Goal: Information Seeking & Learning: Check status

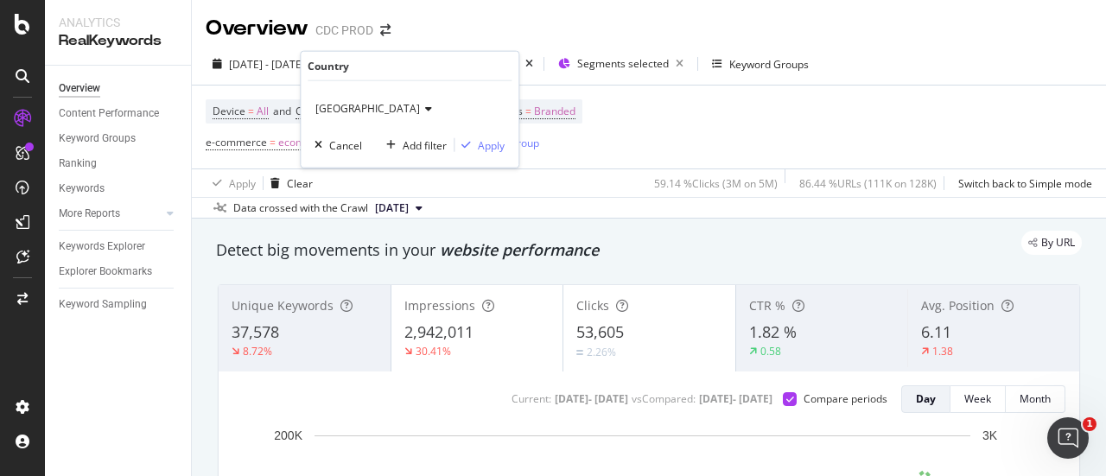
scroll to position [89, 0]
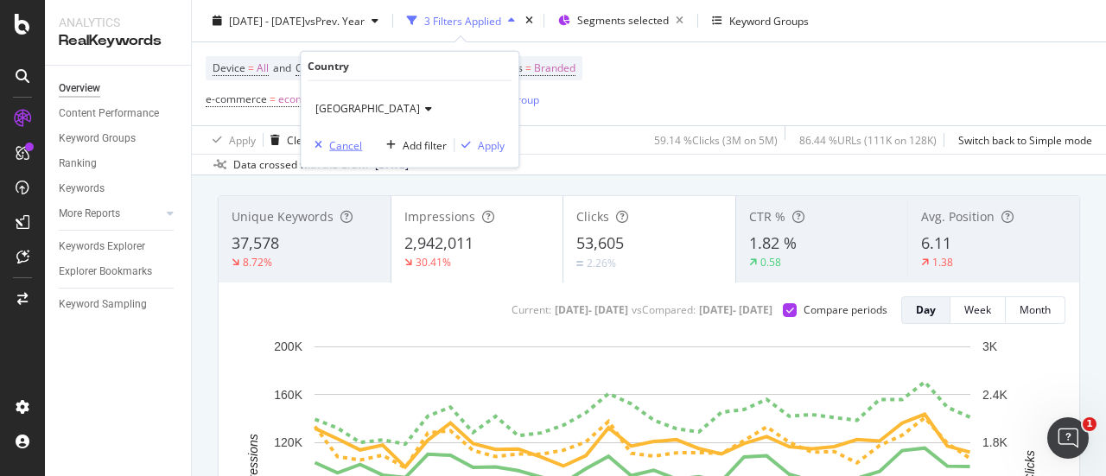
click at [346, 151] on div "Cancel" at bounding box center [345, 144] width 33 height 15
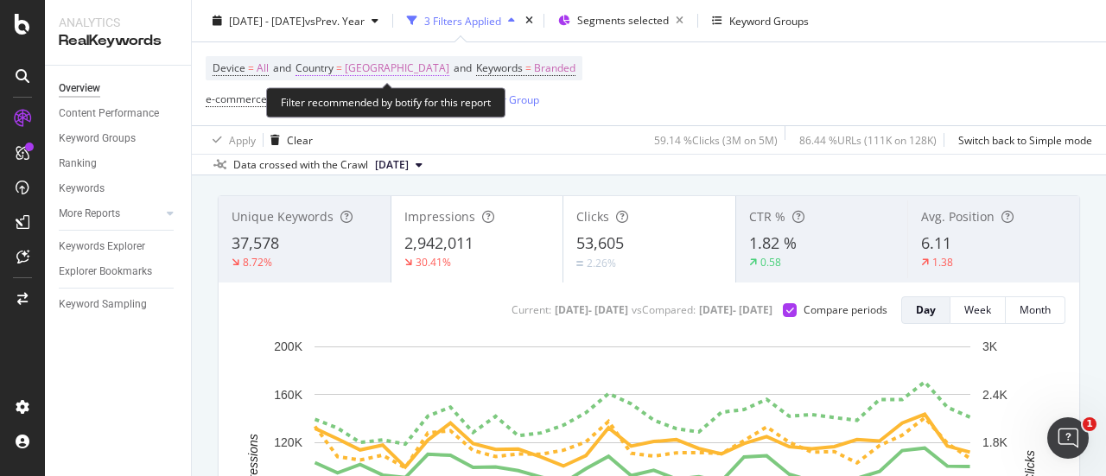
click at [328, 66] on span "Country" at bounding box center [315, 68] width 38 height 15
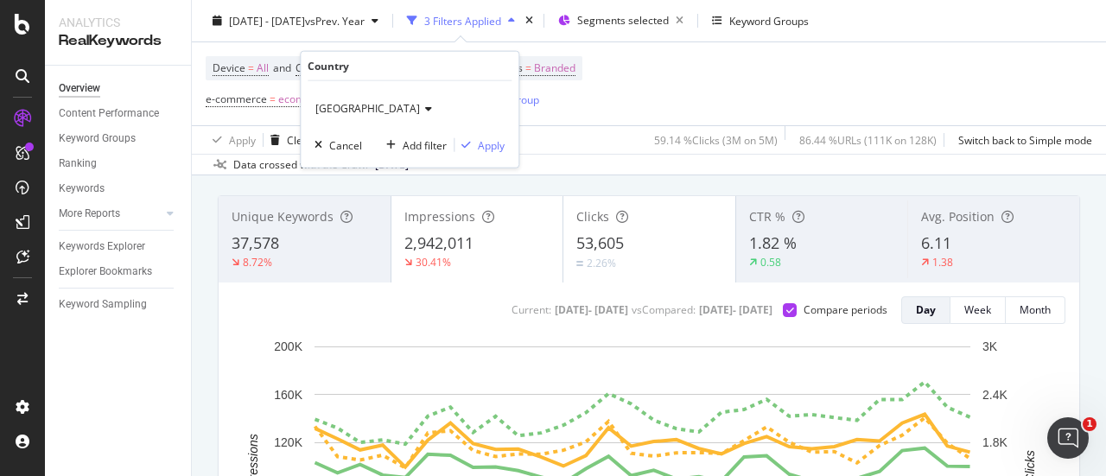
click at [349, 108] on span "[GEOGRAPHIC_DATA]" at bounding box center [367, 108] width 105 height 15
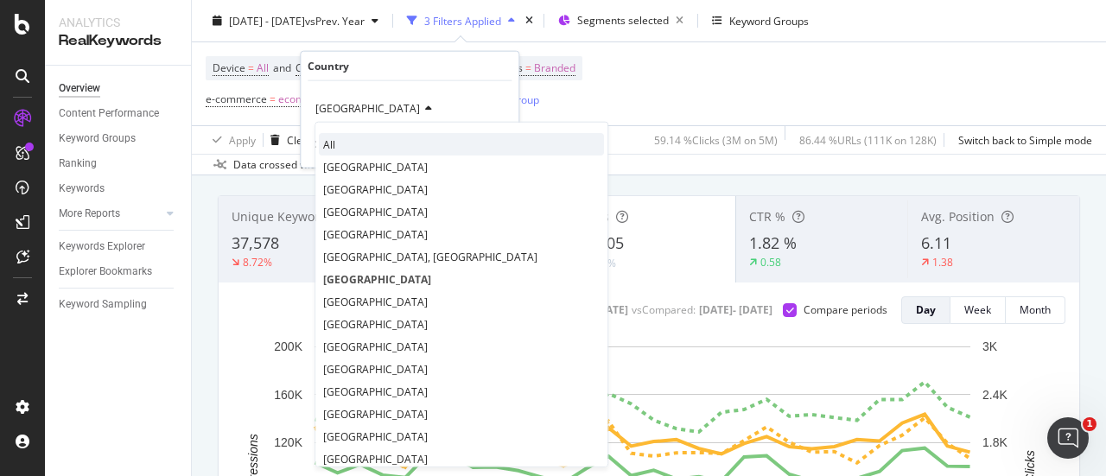
click at [352, 140] on div "All" at bounding box center [461, 144] width 285 height 22
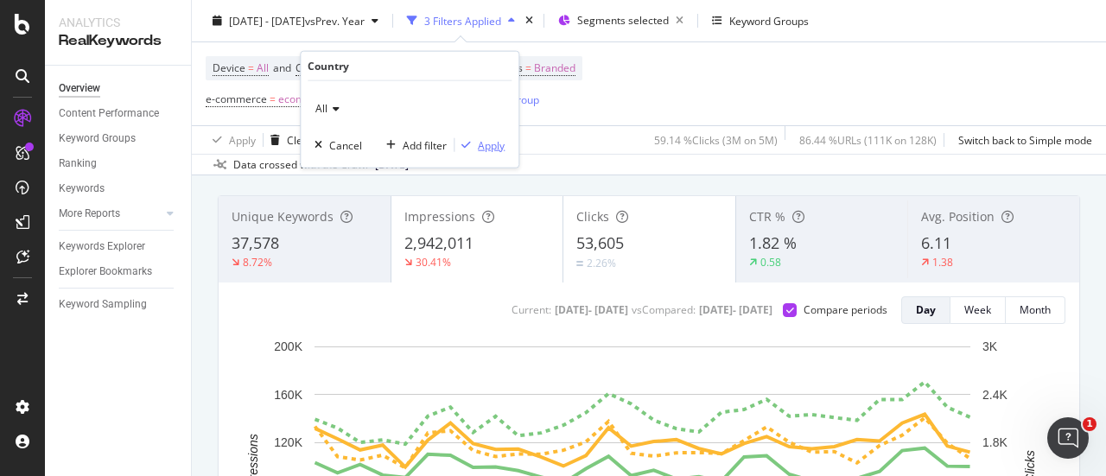
click at [498, 143] on div "Apply" at bounding box center [491, 144] width 27 height 15
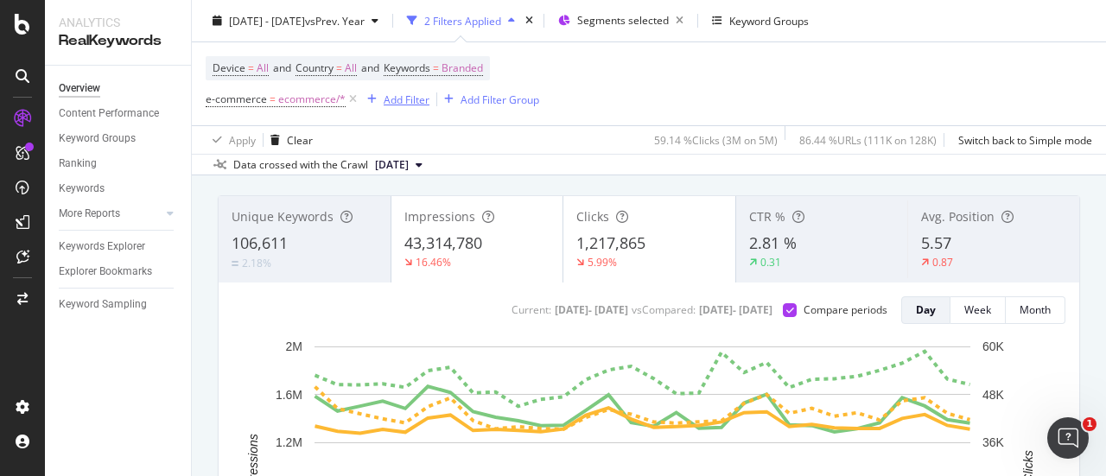
click at [393, 99] on div "Add Filter" at bounding box center [407, 99] width 46 height 15
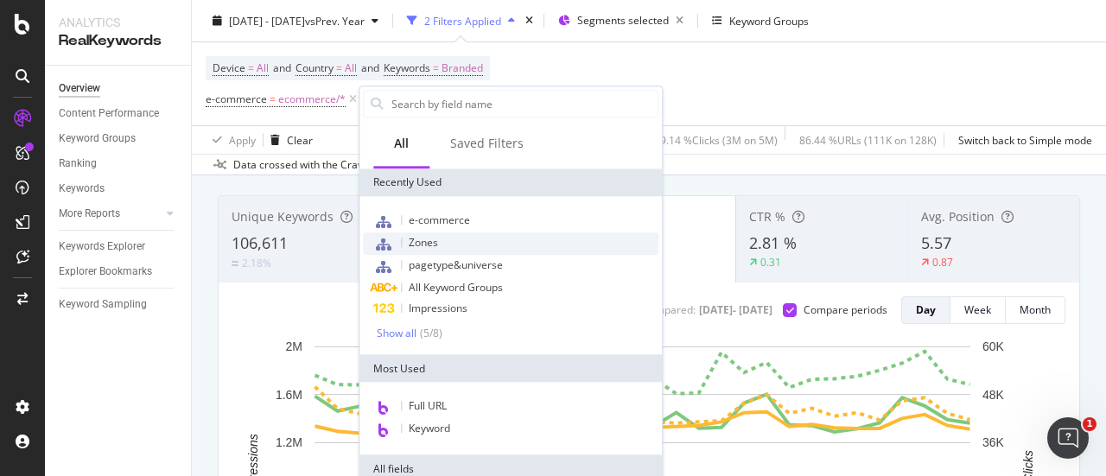
click at [424, 232] on div "Zones" at bounding box center [511, 243] width 296 height 22
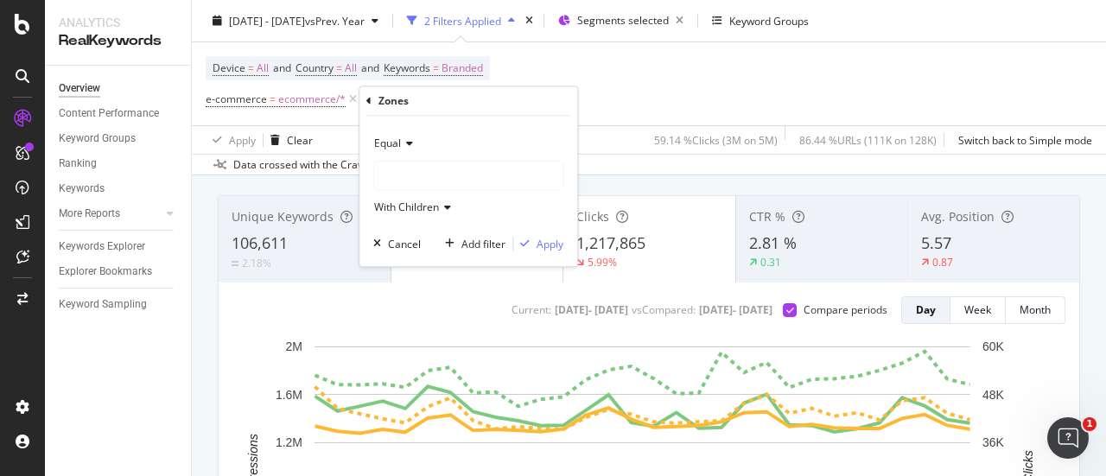
click at [389, 168] on div at bounding box center [468, 176] width 188 height 28
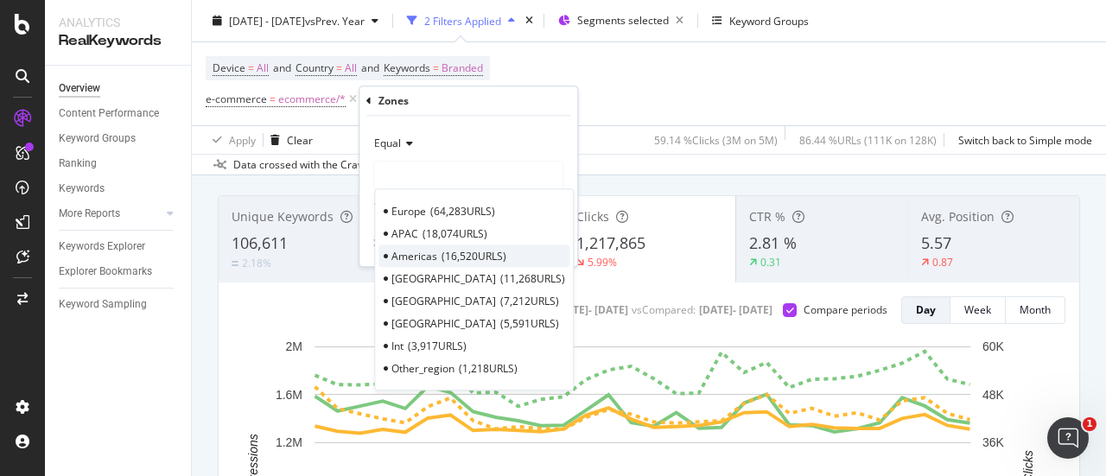
click at [445, 249] on span "16,520 URLS" at bounding box center [474, 256] width 65 height 15
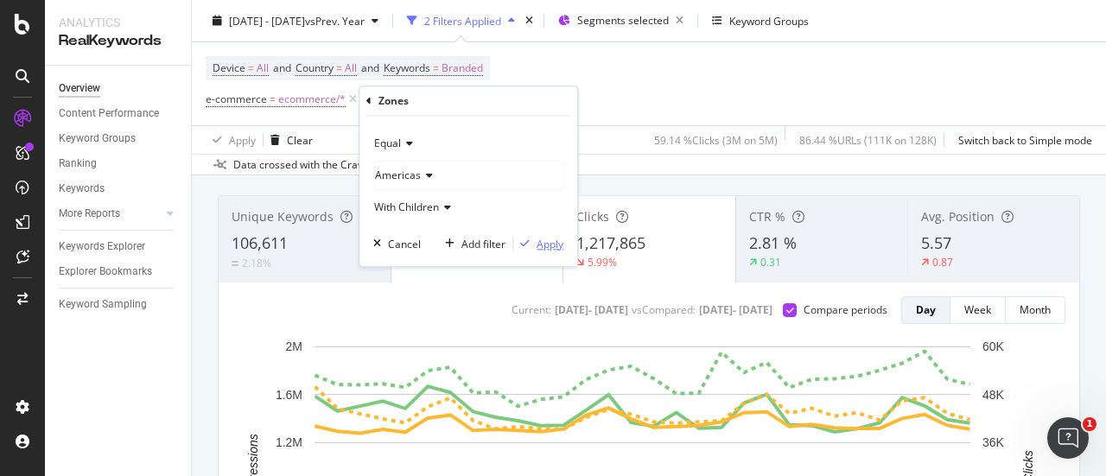
click at [555, 245] on div "Apply" at bounding box center [550, 244] width 27 height 15
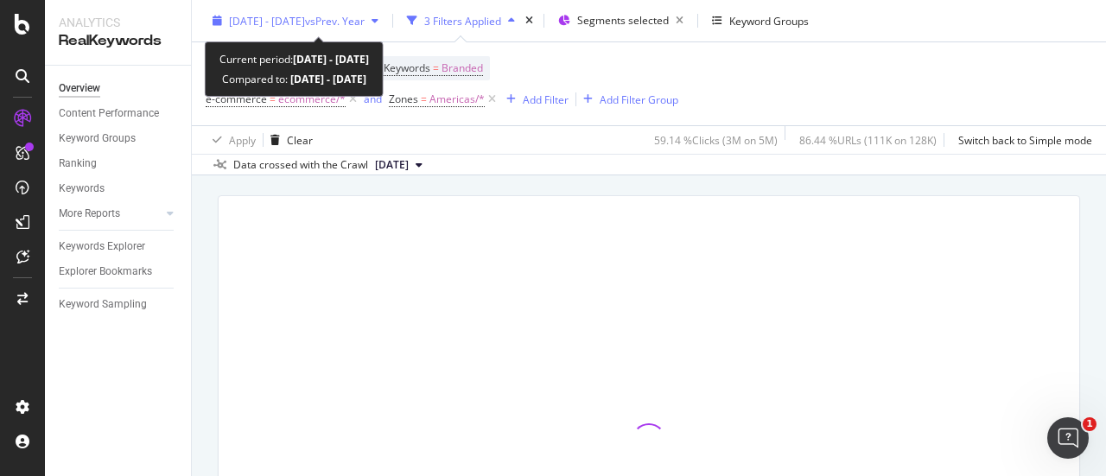
click at [360, 11] on div "[DATE] - [DATE] vs Prev. Year" at bounding box center [296, 21] width 180 height 26
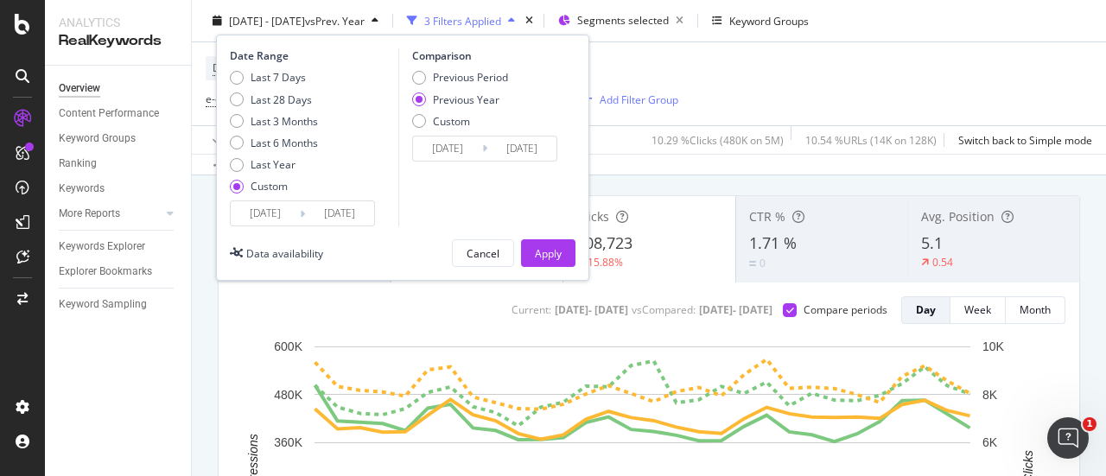
click at [460, 148] on input "[DATE]" at bounding box center [447, 149] width 69 height 24
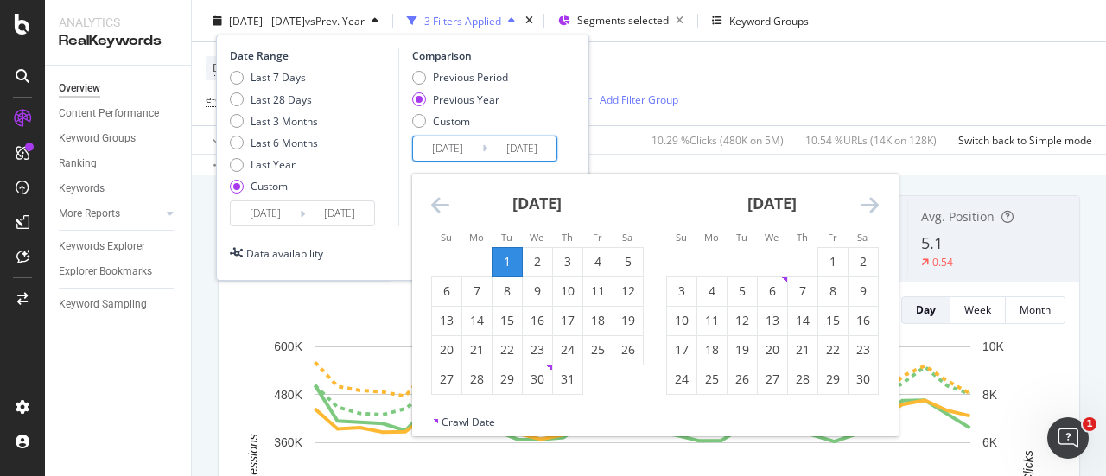
click at [503, 258] on div "1" at bounding box center [507, 261] width 29 height 17
click at [430, 194] on div "[DATE] 1 2 3 4 5 6 7 8 9 10 11 12 13 14 15 16 17 18 19 20 21 22 23 24 25 26 27 …" at bounding box center [655, 294] width 486 height 241
click at [431, 194] on icon "Move backward to switch to the previous month." at bounding box center [440, 204] width 18 height 21
click at [446, 147] on input "[DATE]" at bounding box center [447, 149] width 69 height 24
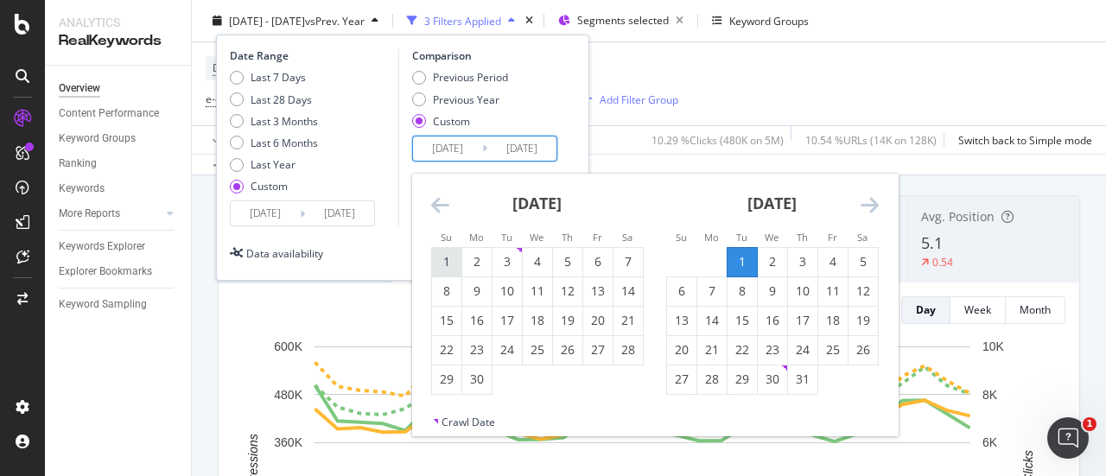
click at [450, 254] on div "1" at bounding box center [446, 261] width 29 height 17
type input "[DATE]"
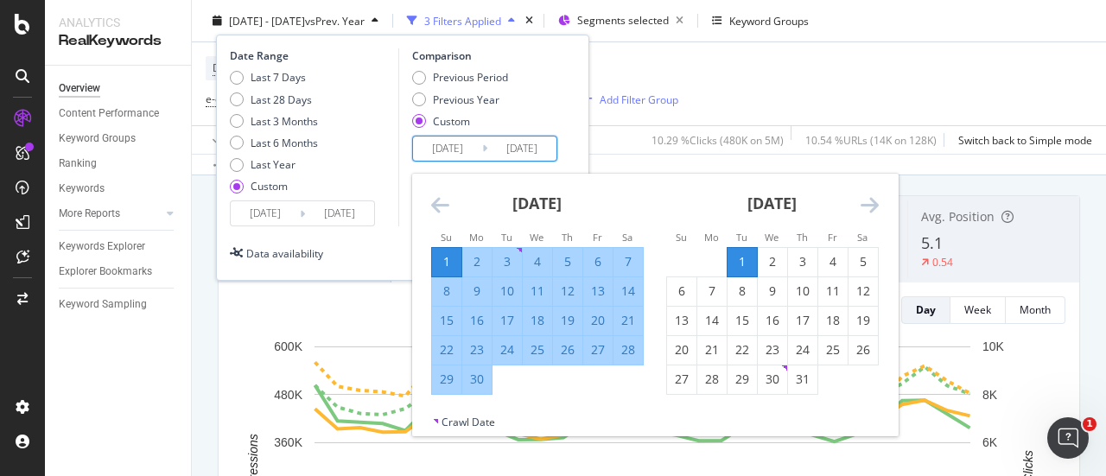
click at [474, 378] on div "30" at bounding box center [476, 379] width 29 height 17
type input "[DATE]"
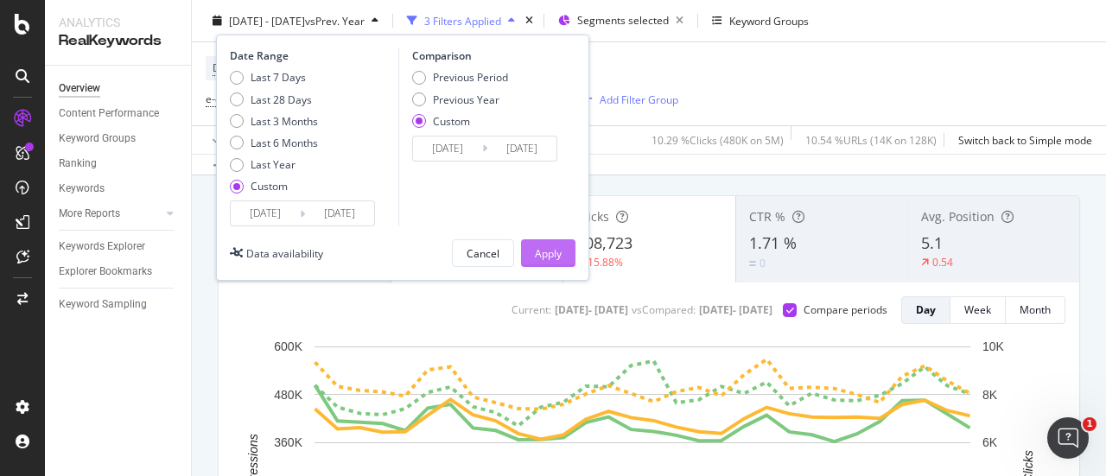
click at [560, 246] on div "Apply" at bounding box center [548, 252] width 27 height 15
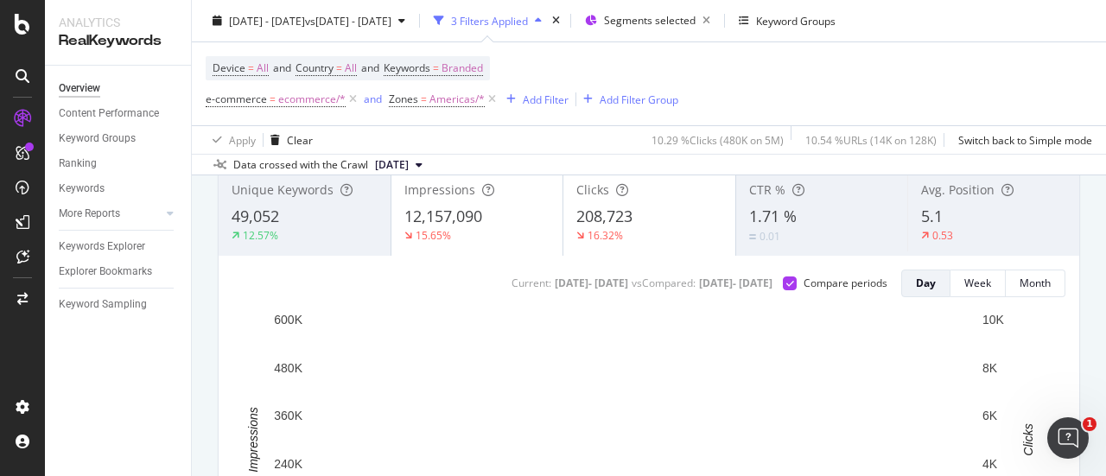
scroll to position [89, 0]
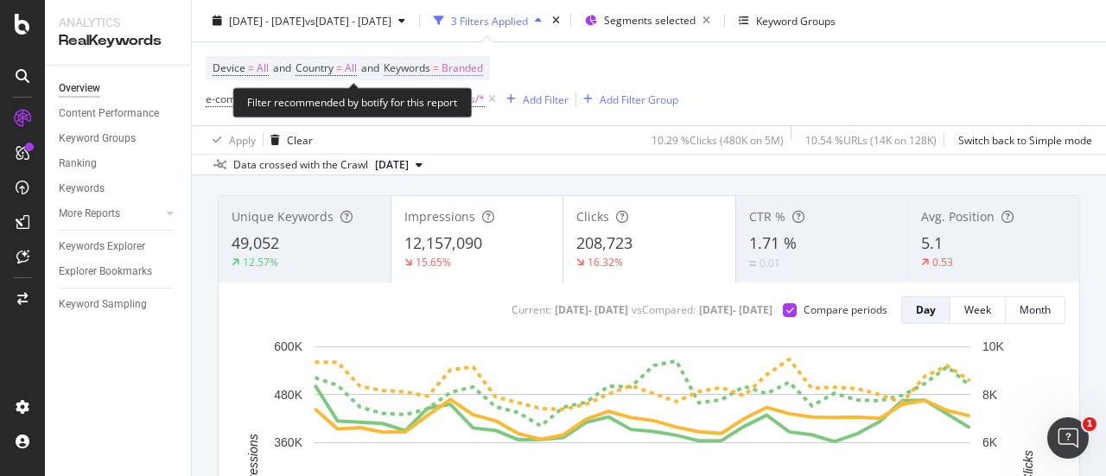
click at [462, 70] on span "Branded" at bounding box center [462, 68] width 41 height 24
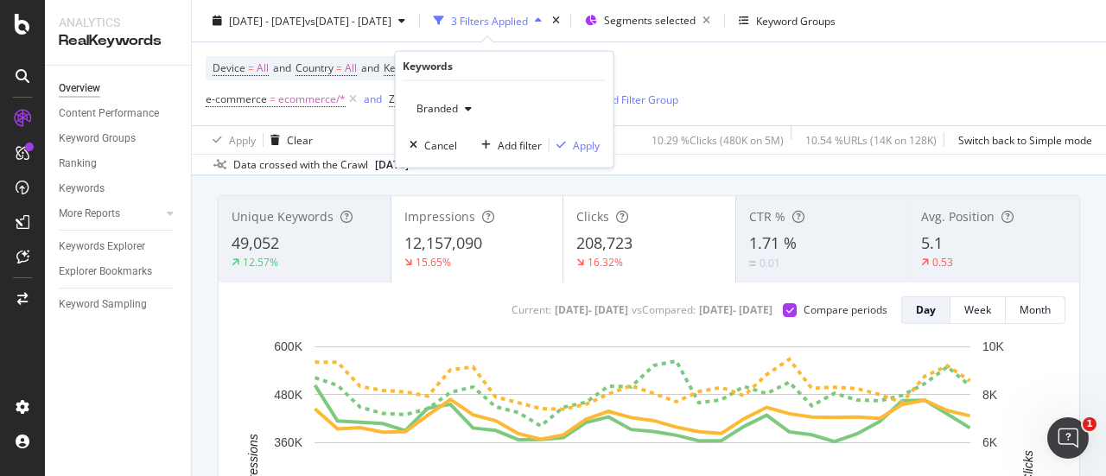
click at [445, 118] on button "Branded" at bounding box center [444, 109] width 69 height 28
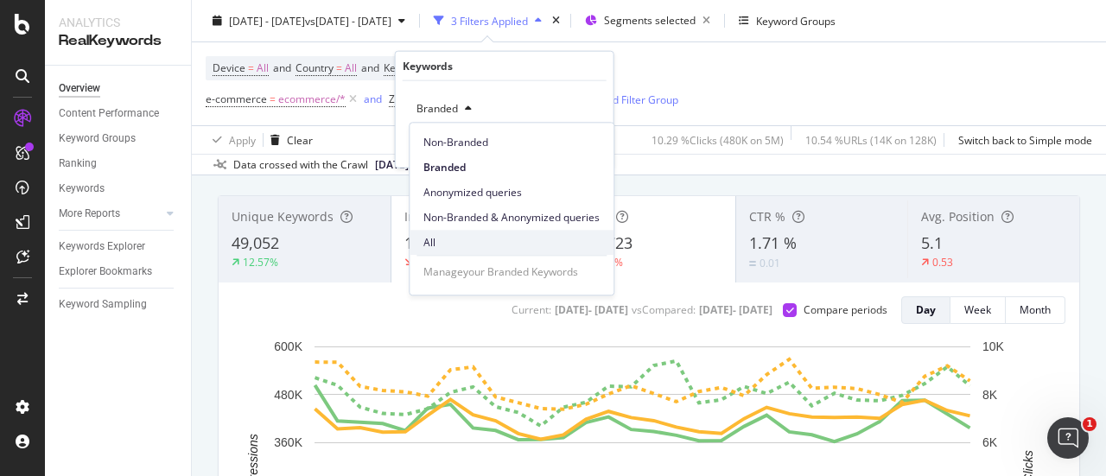
click at [451, 246] on span "All" at bounding box center [512, 243] width 176 height 16
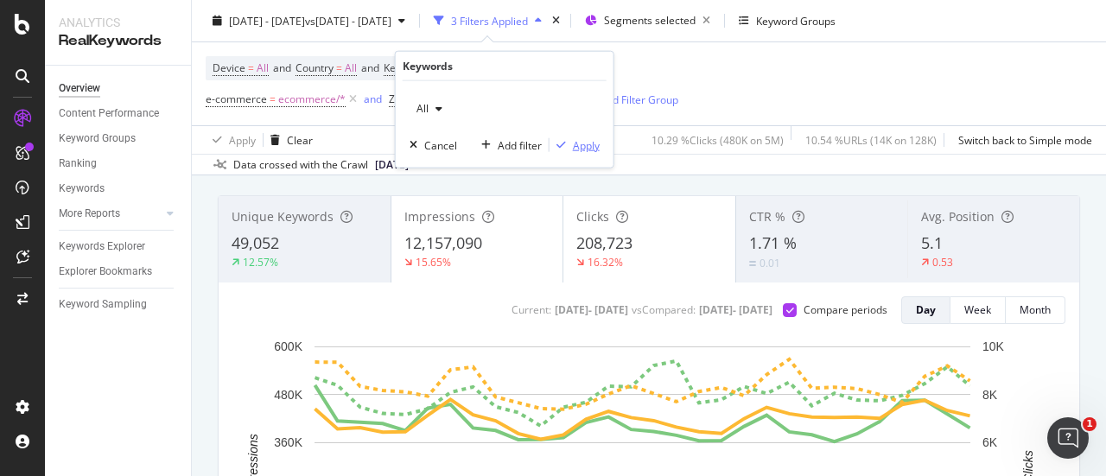
drag, startPoint x: 577, startPoint y: 146, endPoint x: 790, endPoint y: 106, distance: 216.3
click at [577, 145] on div "Apply" at bounding box center [586, 144] width 27 height 15
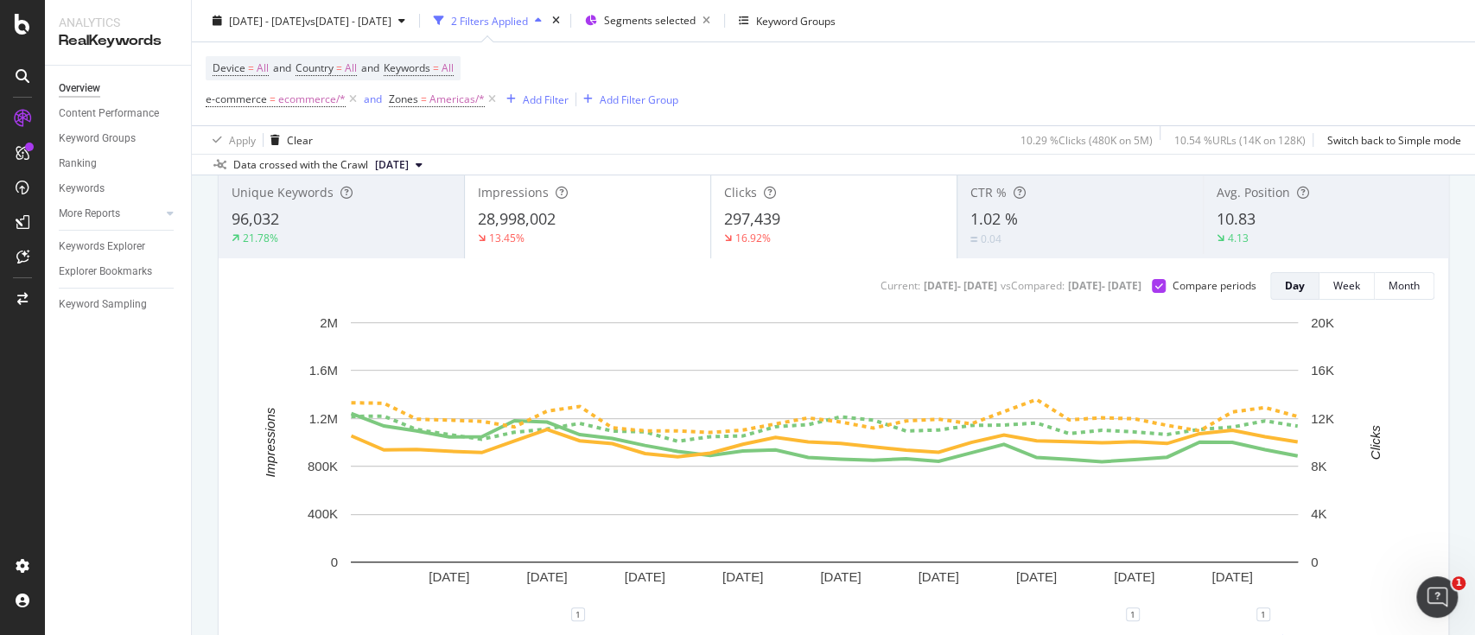
scroll to position [113, 0]
drag, startPoint x: 1037, startPoint y: 1, endPoint x: 193, endPoint y: 414, distance: 940.1
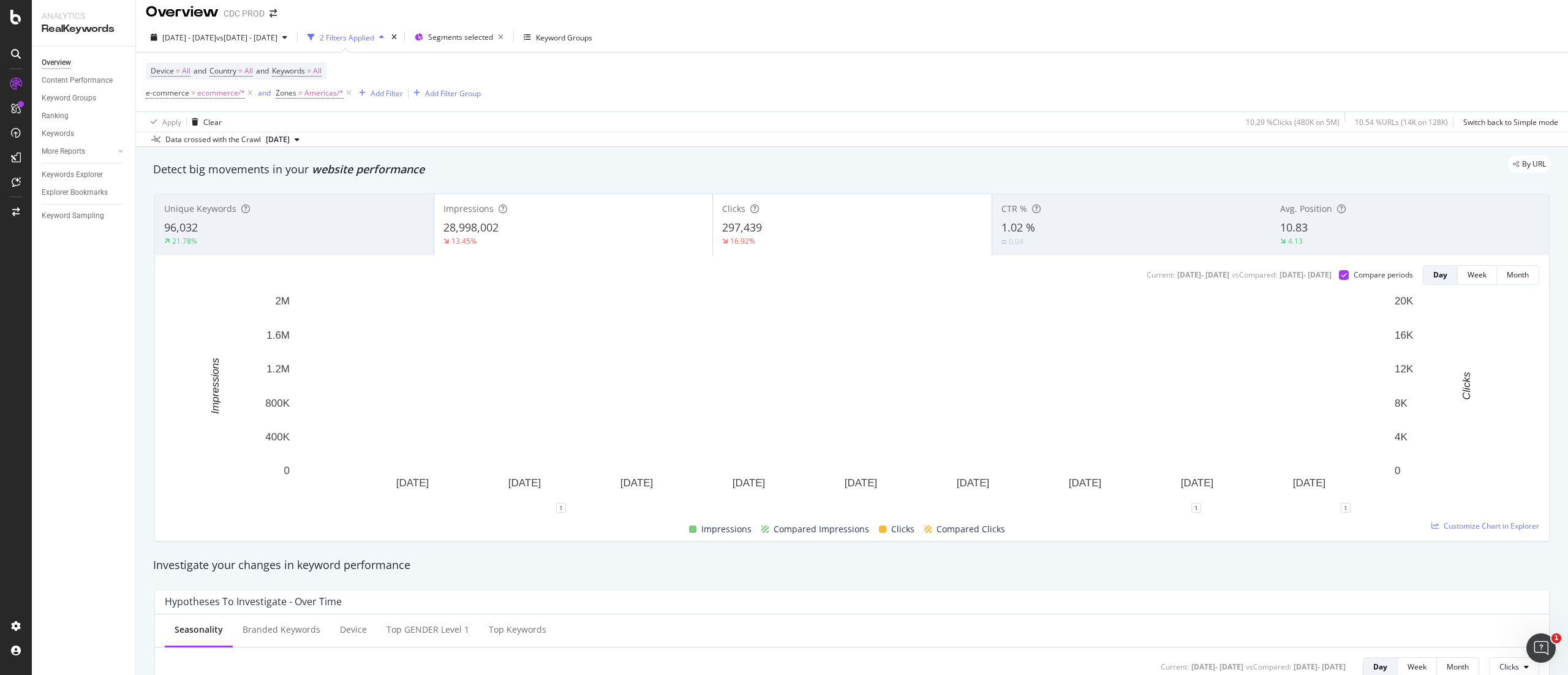
scroll to position [3, 0]
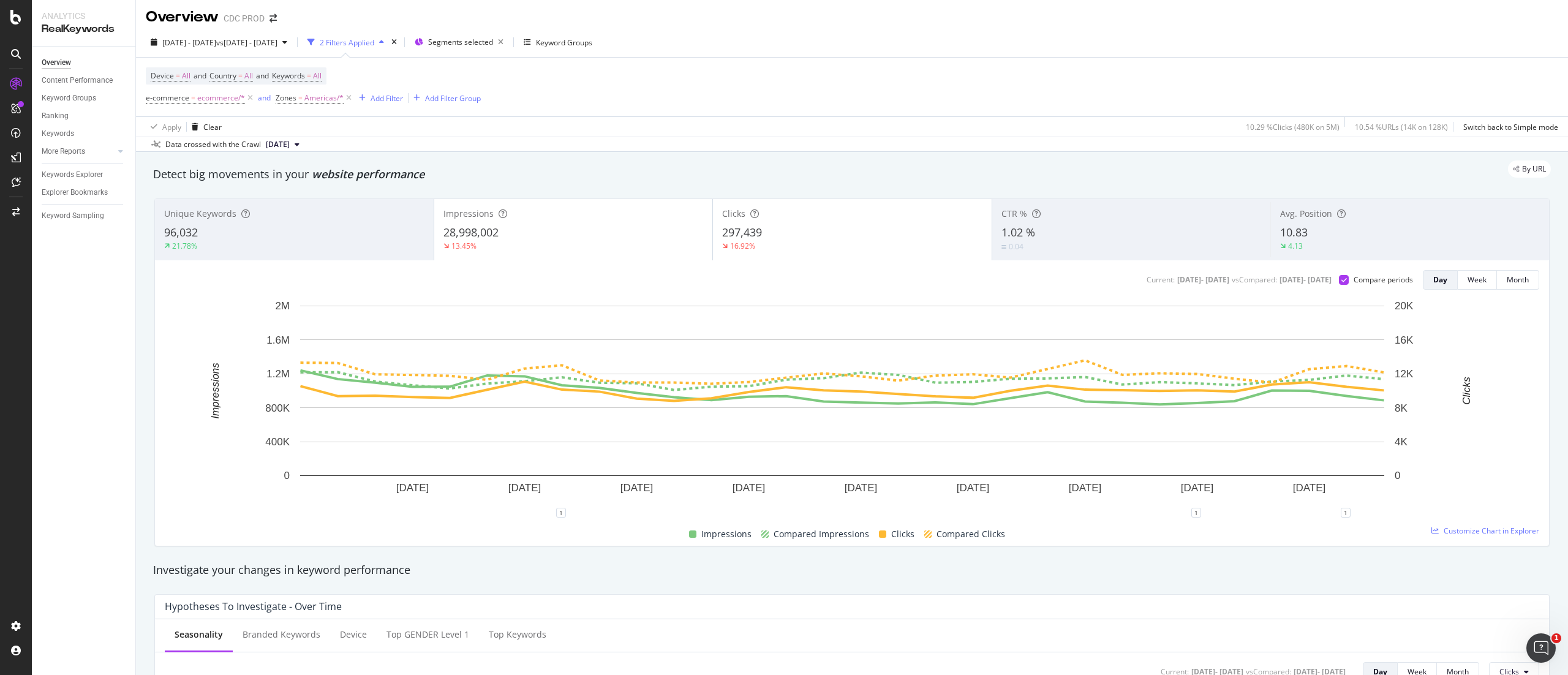
drag, startPoint x: 985, startPoint y: 1, endPoint x: 143, endPoint y: 381, distance: 923.8
click at [670, 227] on div "28,998,002" at bounding box center [573, 233] width 260 height 16
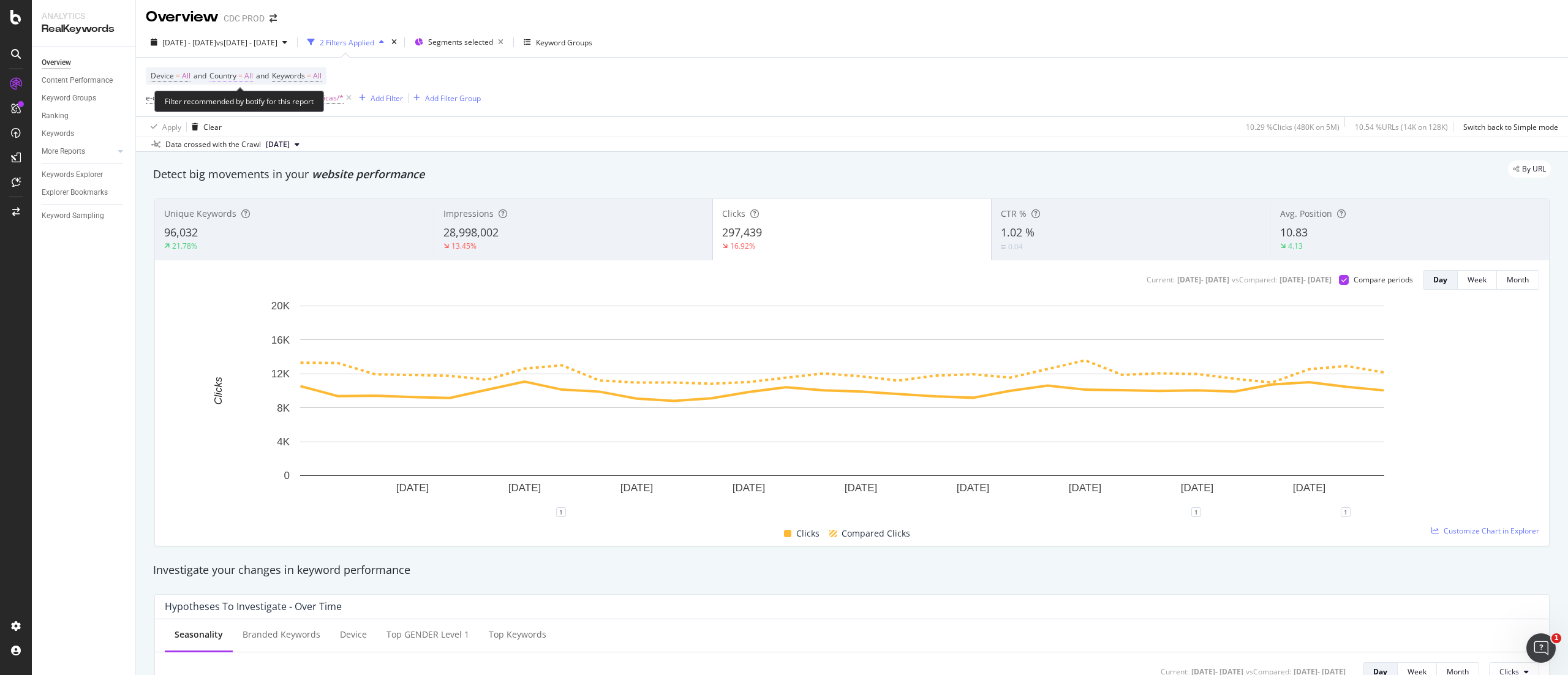
click at [253, 75] on span "All" at bounding box center [249, 76] width 9 height 17
click at [249, 109] on div "All" at bounding box center [291, 106] width 135 height 20
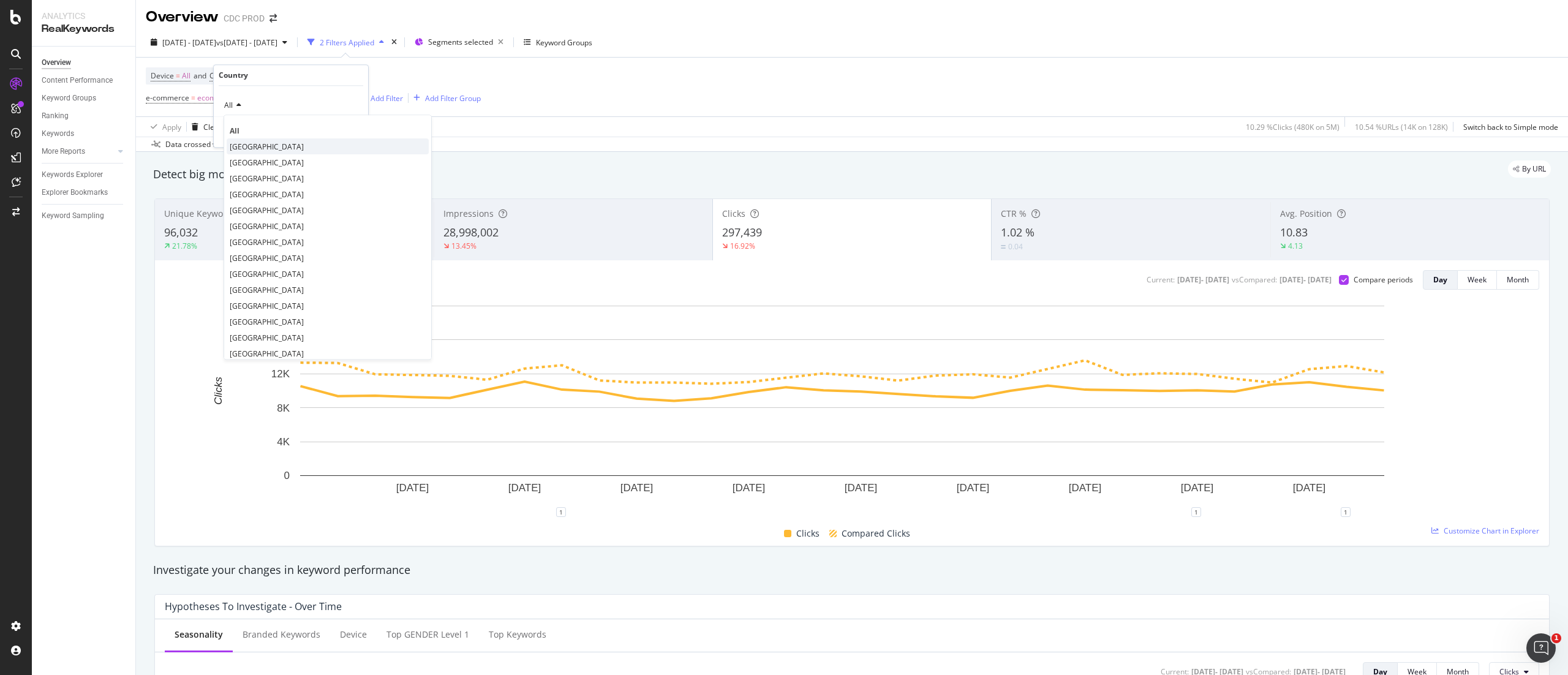
click at [264, 147] on span "[GEOGRAPHIC_DATA]" at bounding box center [266, 147] width 74 height 11
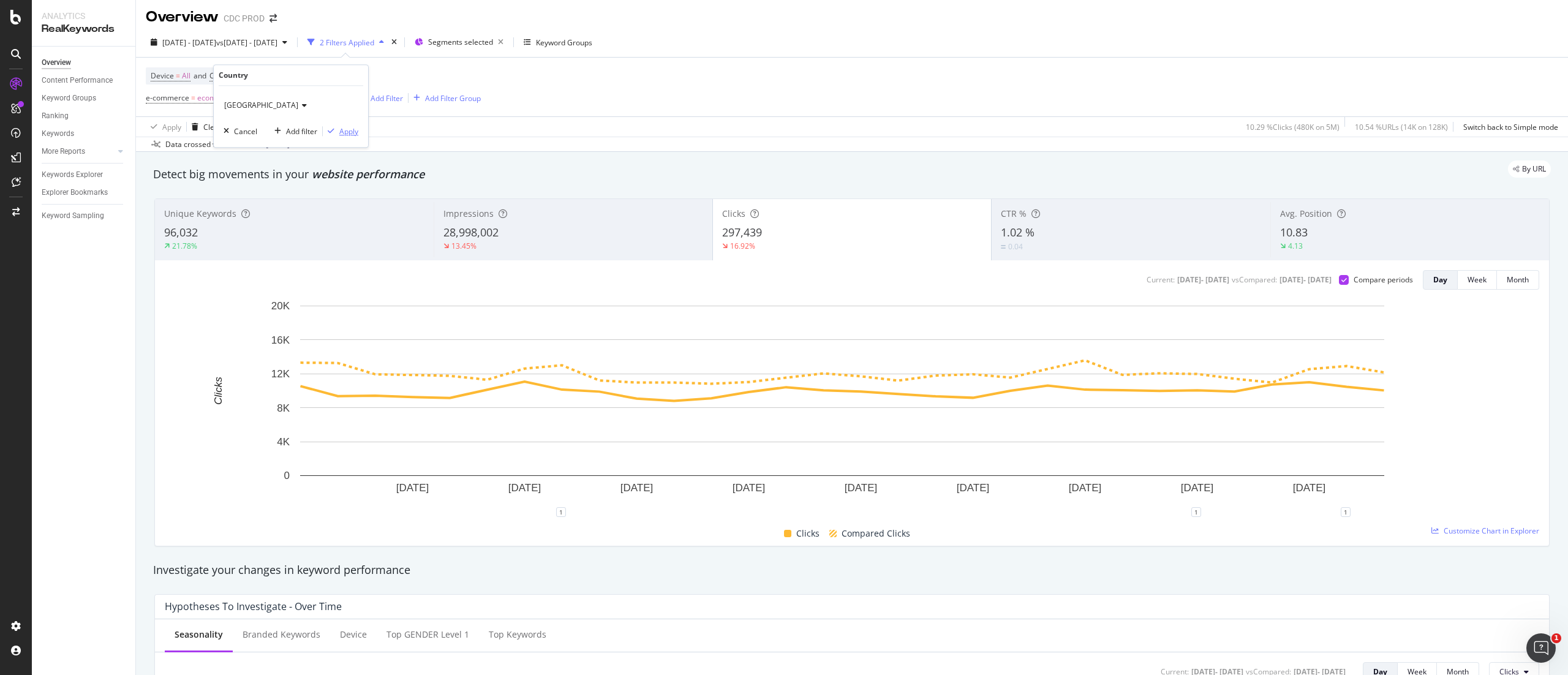
drag, startPoint x: 336, startPoint y: 130, endPoint x: 529, endPoint y: 109, distance: 194.1
click at [337, 129] on div "button" at bounding box center [330, 131] width 16 height 7
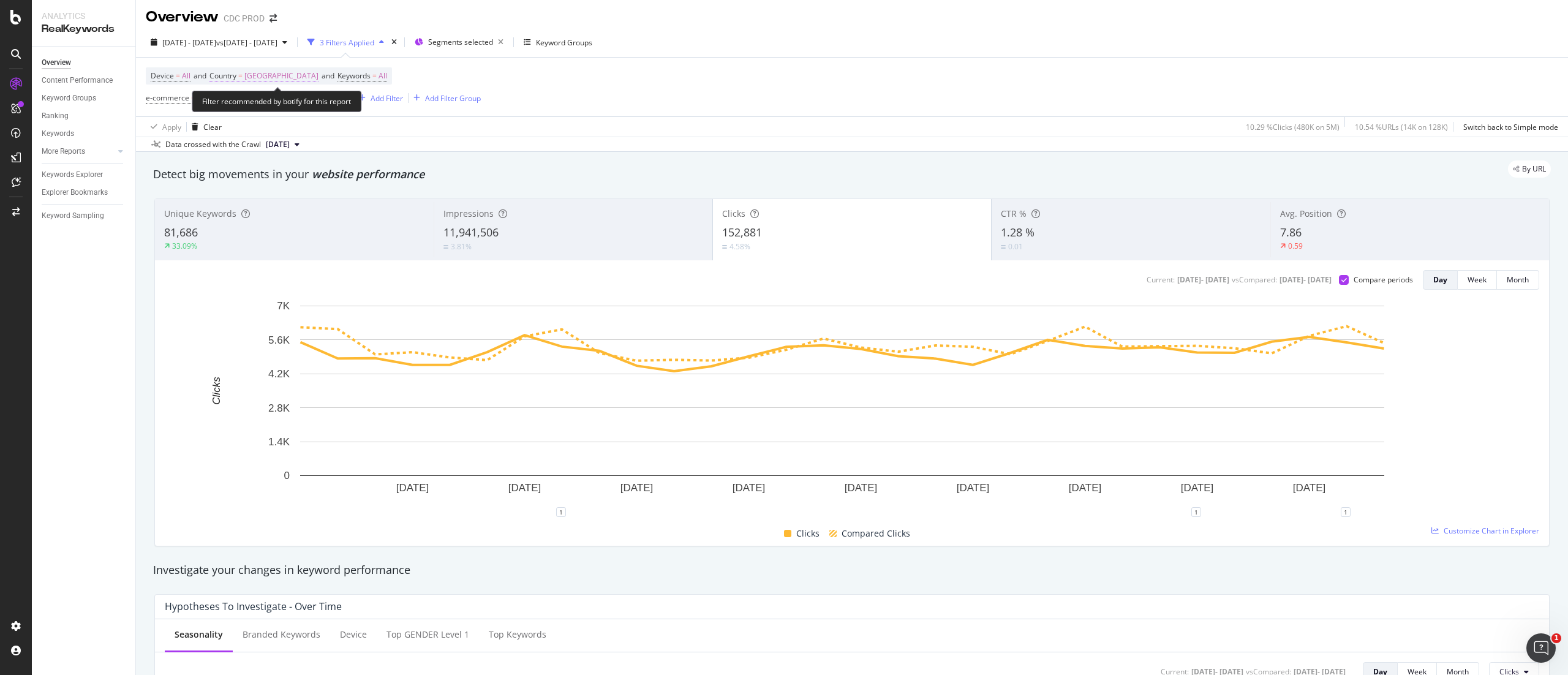
click at [318, 74] on span "[GEOGRAPHIC_DATA]" at bounding box center [281, 76] width 74 height 17
click at [264, 104] on span "[GEOGRAPHIC_DATA]" at bounding box center [261, 105] width 74 height 11
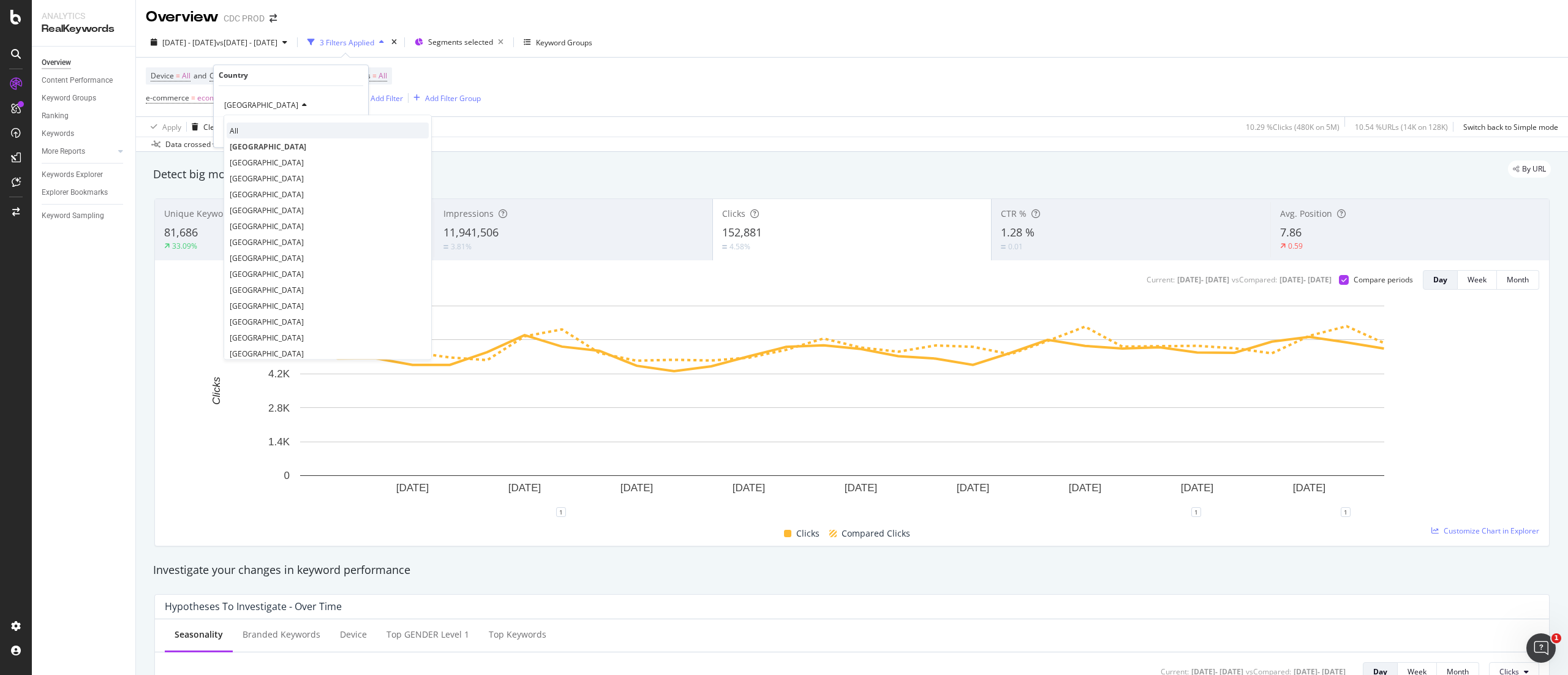
click at [272, 134] on div "All" at bounding box center [327, 130] width 202 height 16
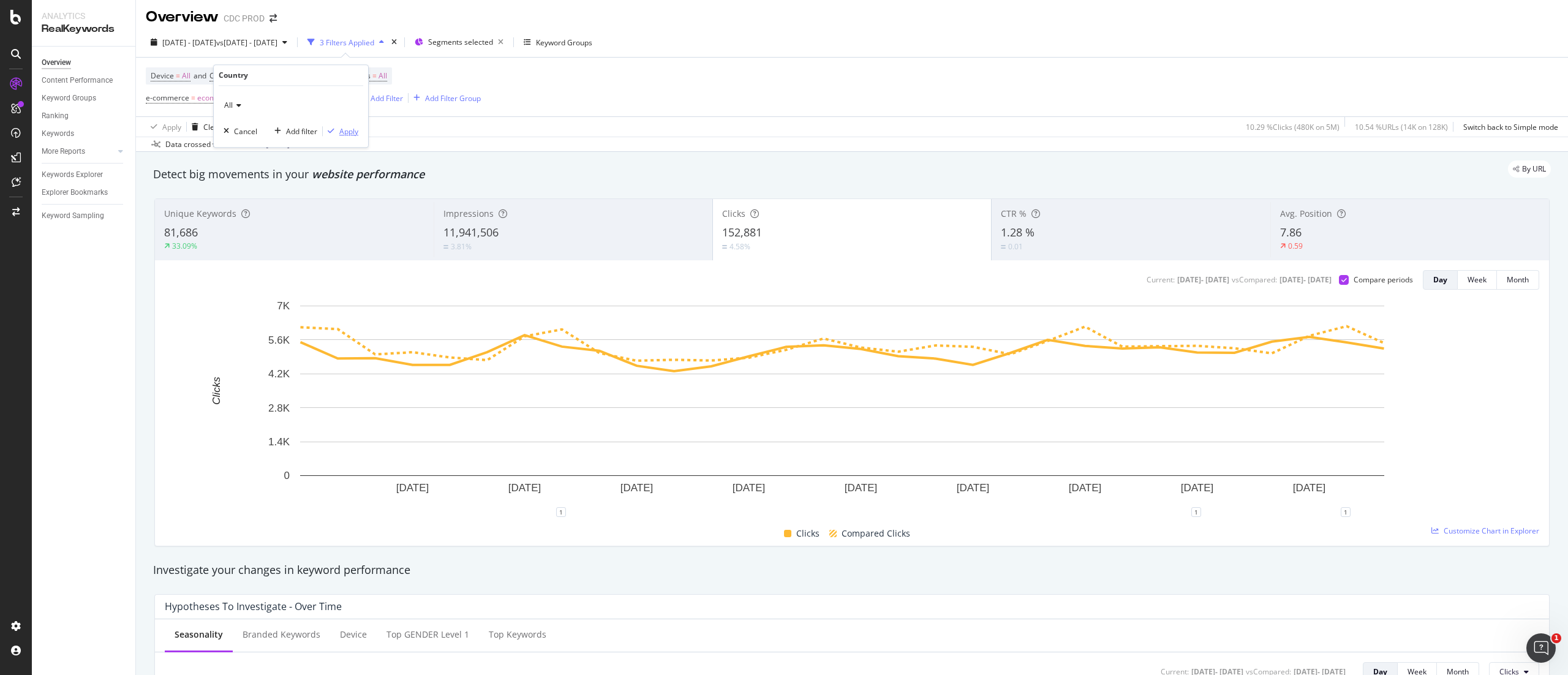
click at [348, 137] on div "Apply" at bounding box center [349, 131] width 19 height 11
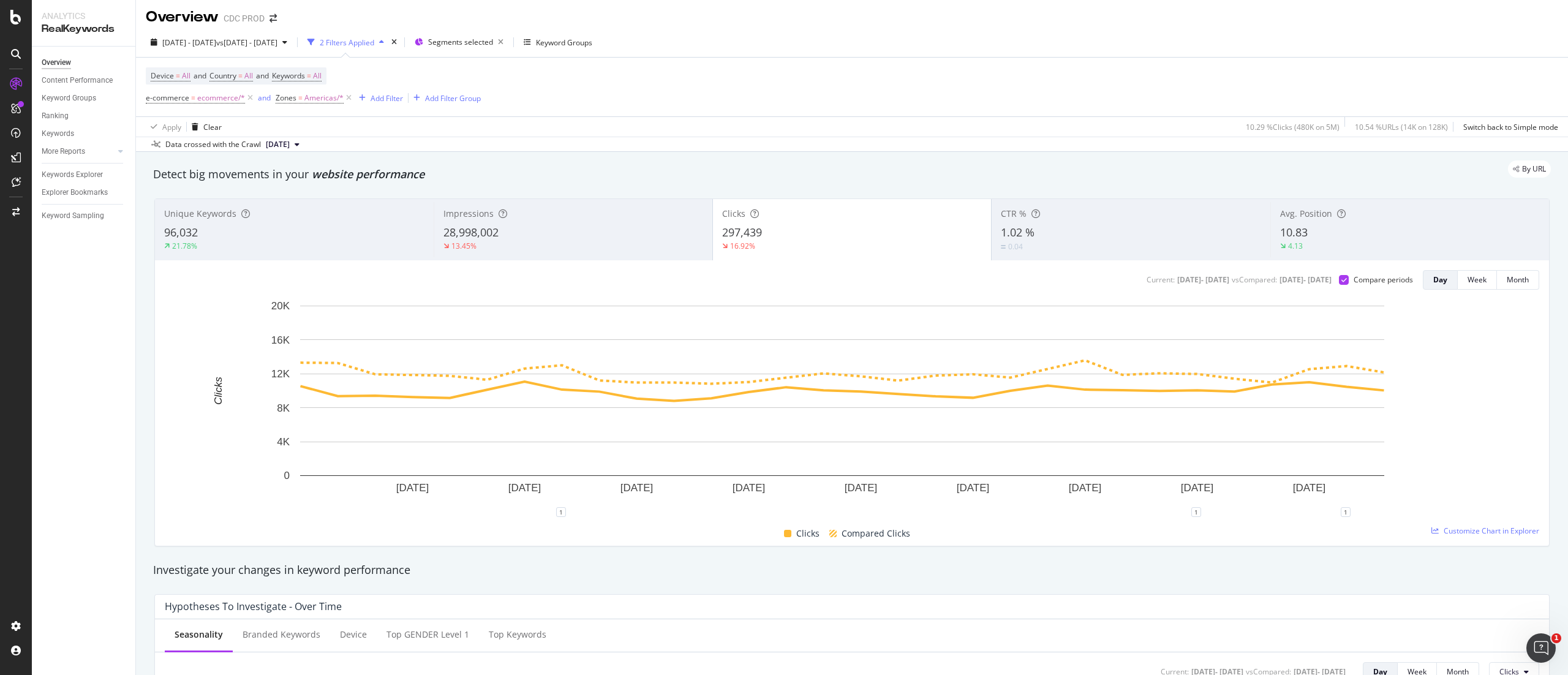
click at [567, 239] on div "28,998,002" at bounding box center [573, 233] width 259 height 16
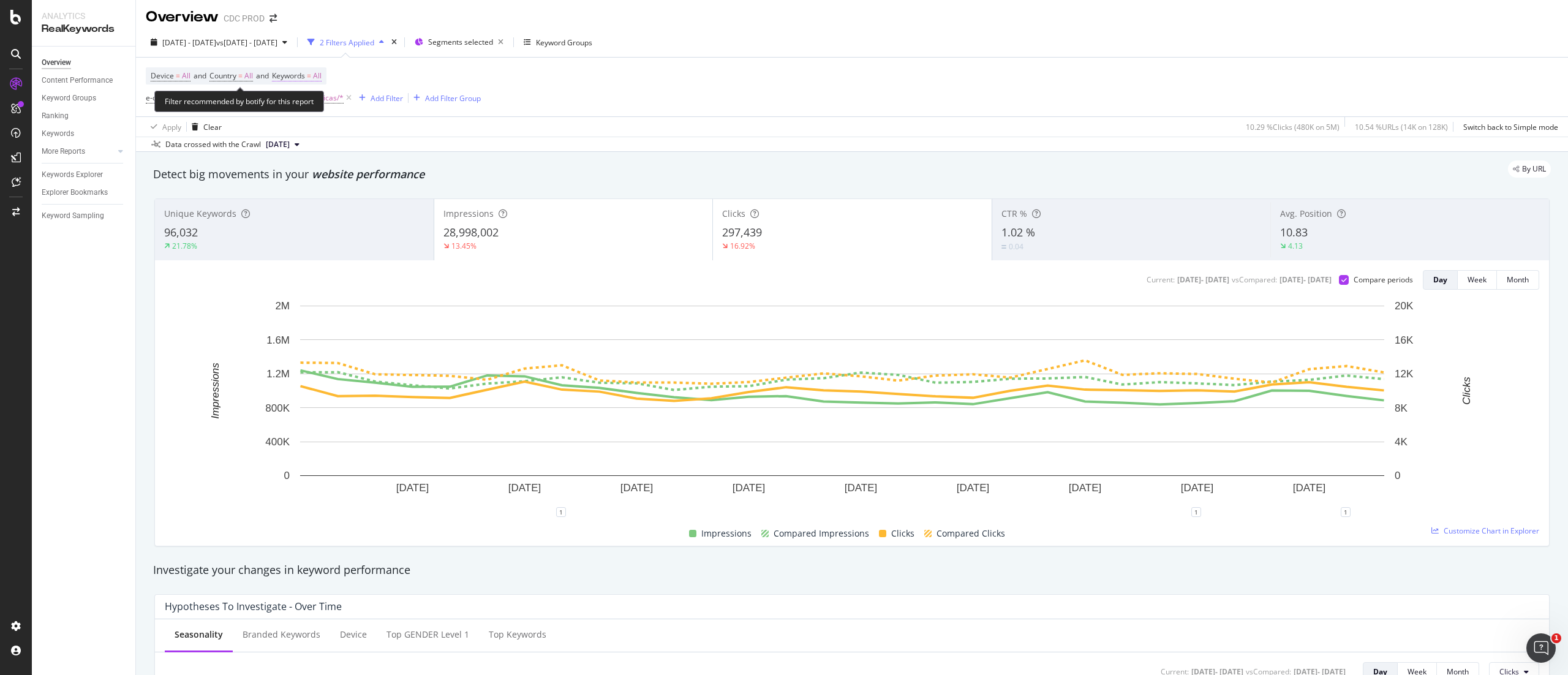
click at [322, 74] on span "All" at bounding box center [317, 76] width 9 height 17
click at [308, 106] on icon "button" at bounding box center [310, 105] width 5 height 7
click at [334, 146] on span "Branded" at bounding box center [363, 148] width 125 height 11
click at [408, 133] on div "Apply" at bounding box center [414, 131] width 19 height 11
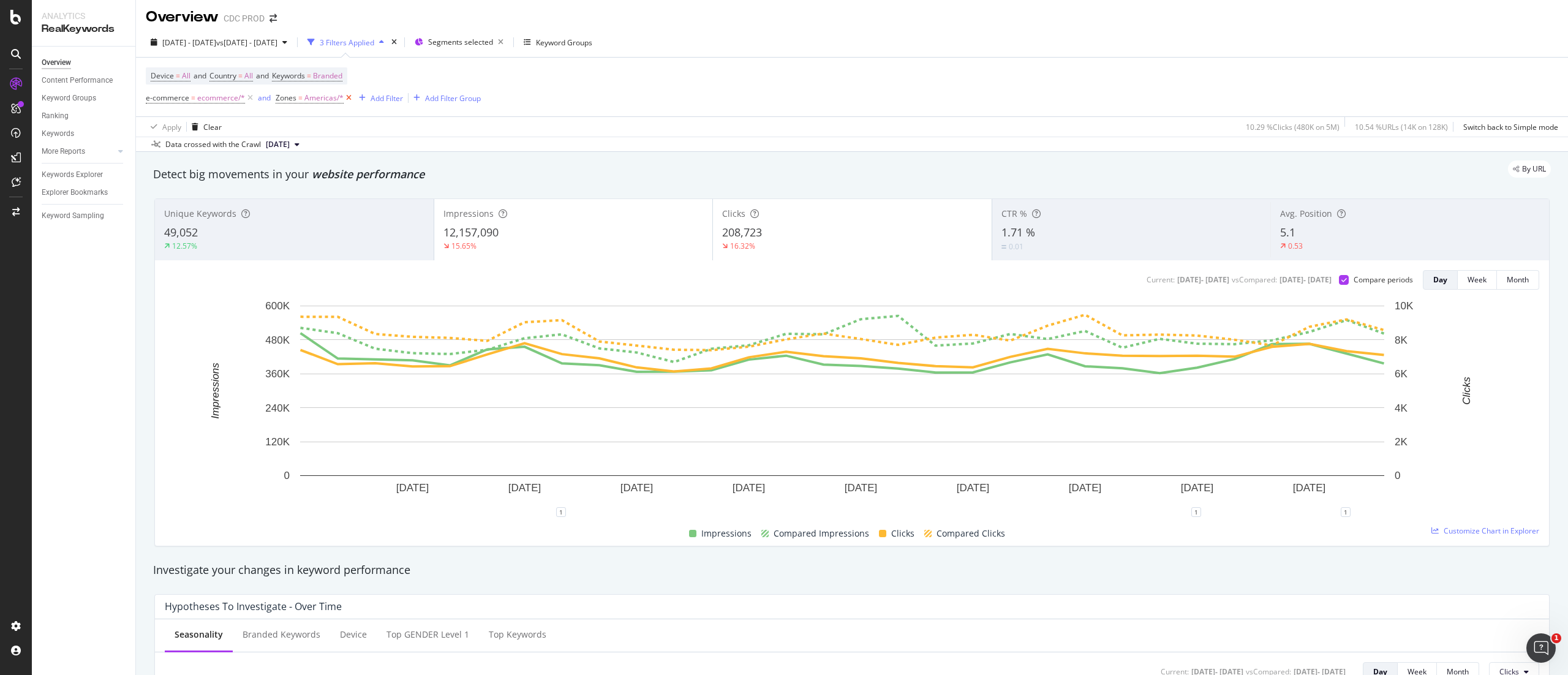
click at [346, 97] on icon at bounding box center [349, 98] width 11 height 12
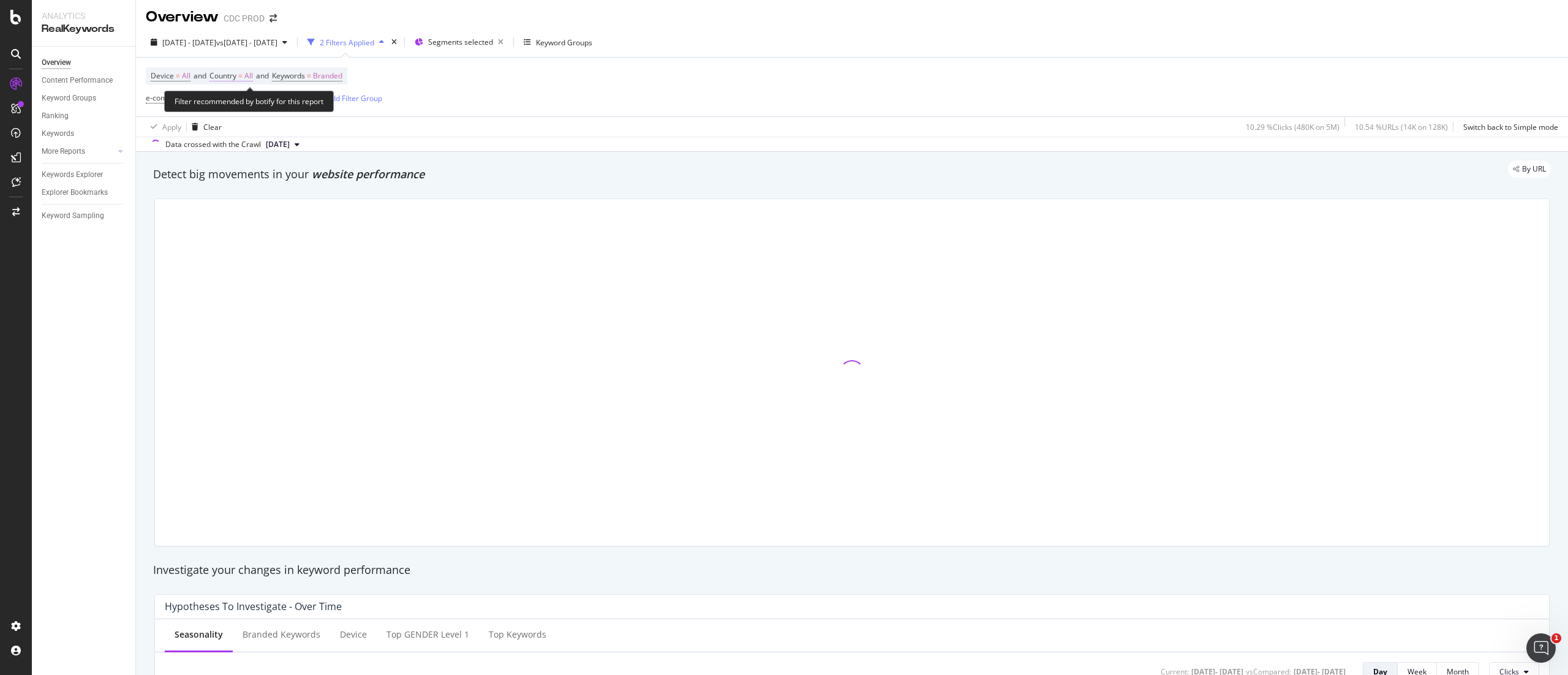
click at [250, 71] on span "All" at bounding box center [249, 76] width 9 height 17
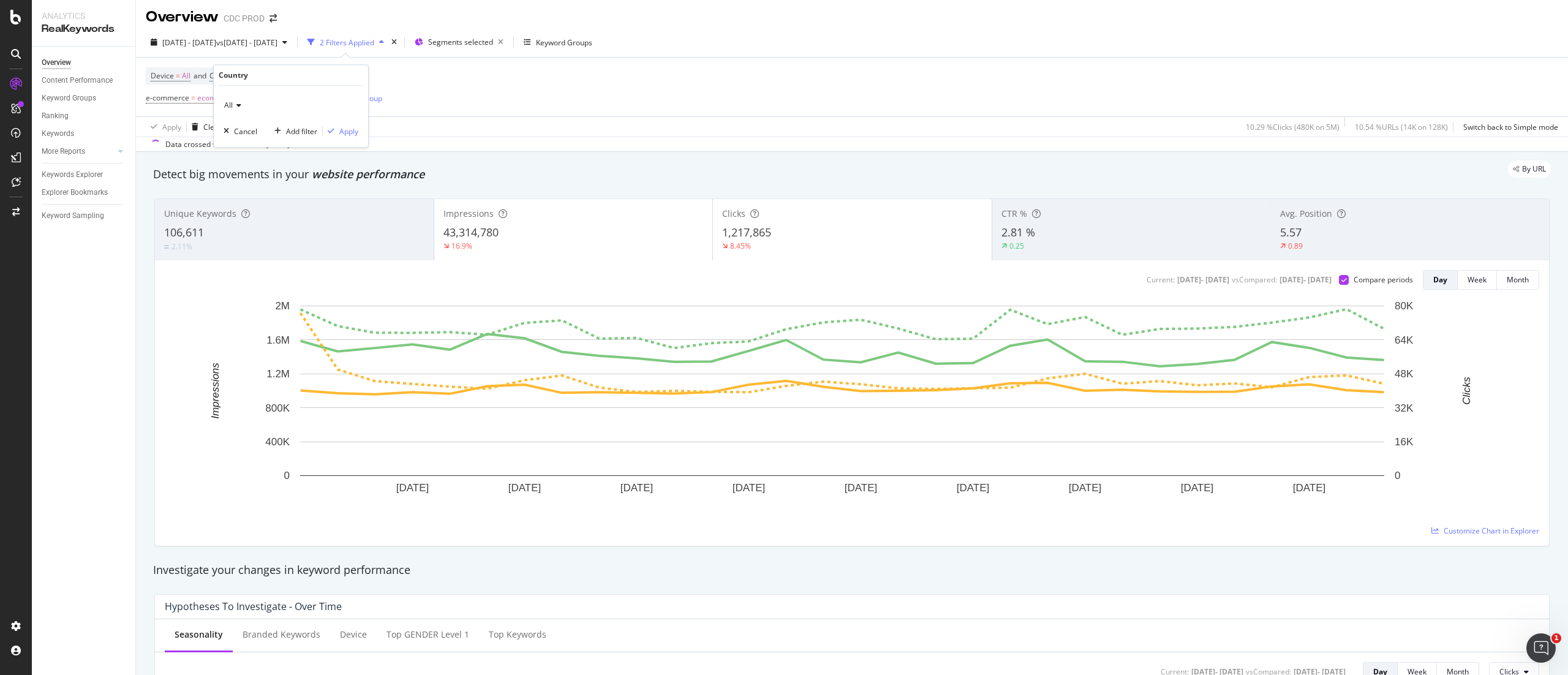
click at [237, 108] on icon at bounding box center [237, 105] width 9 height 7
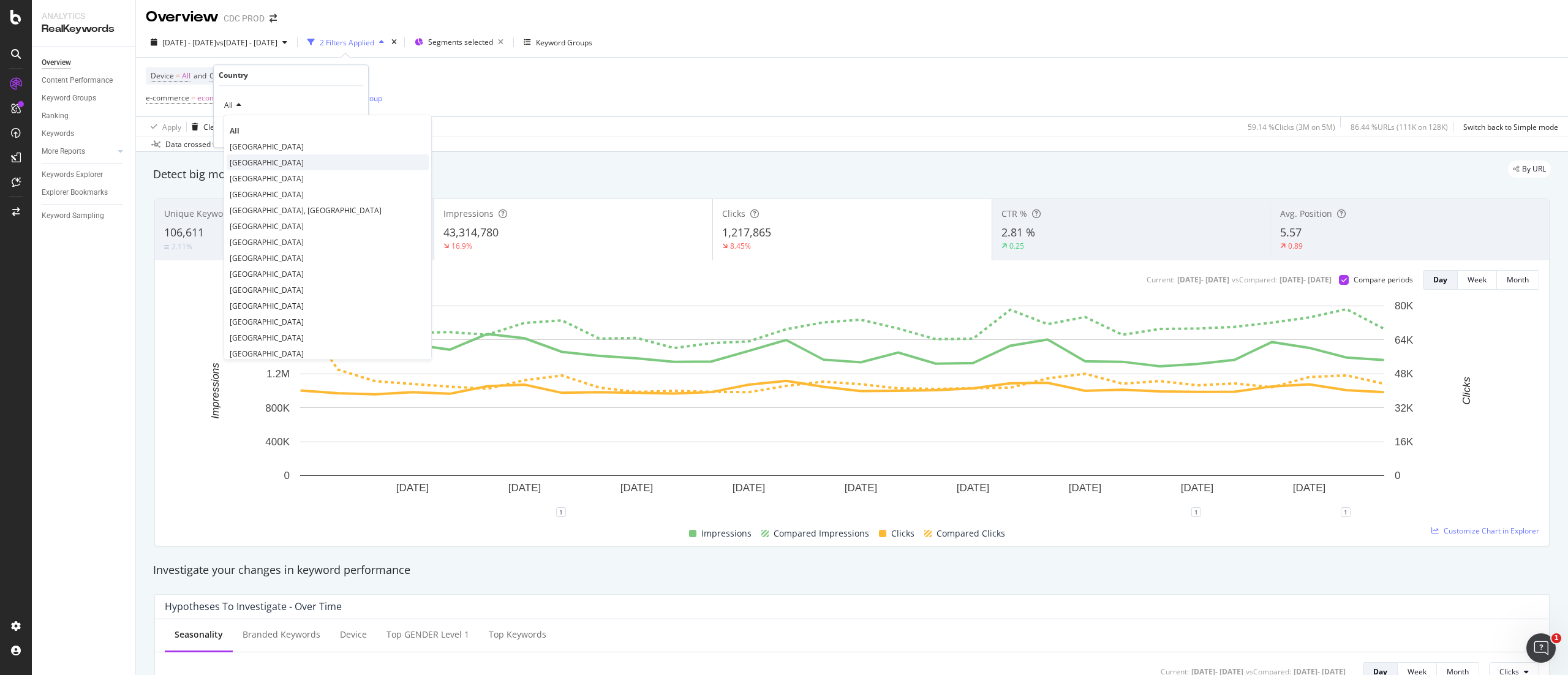
click at [277, 160] on span "[GEOGRAPHIC_DATA]" at bounding box center [266, 162] width 74 height 11
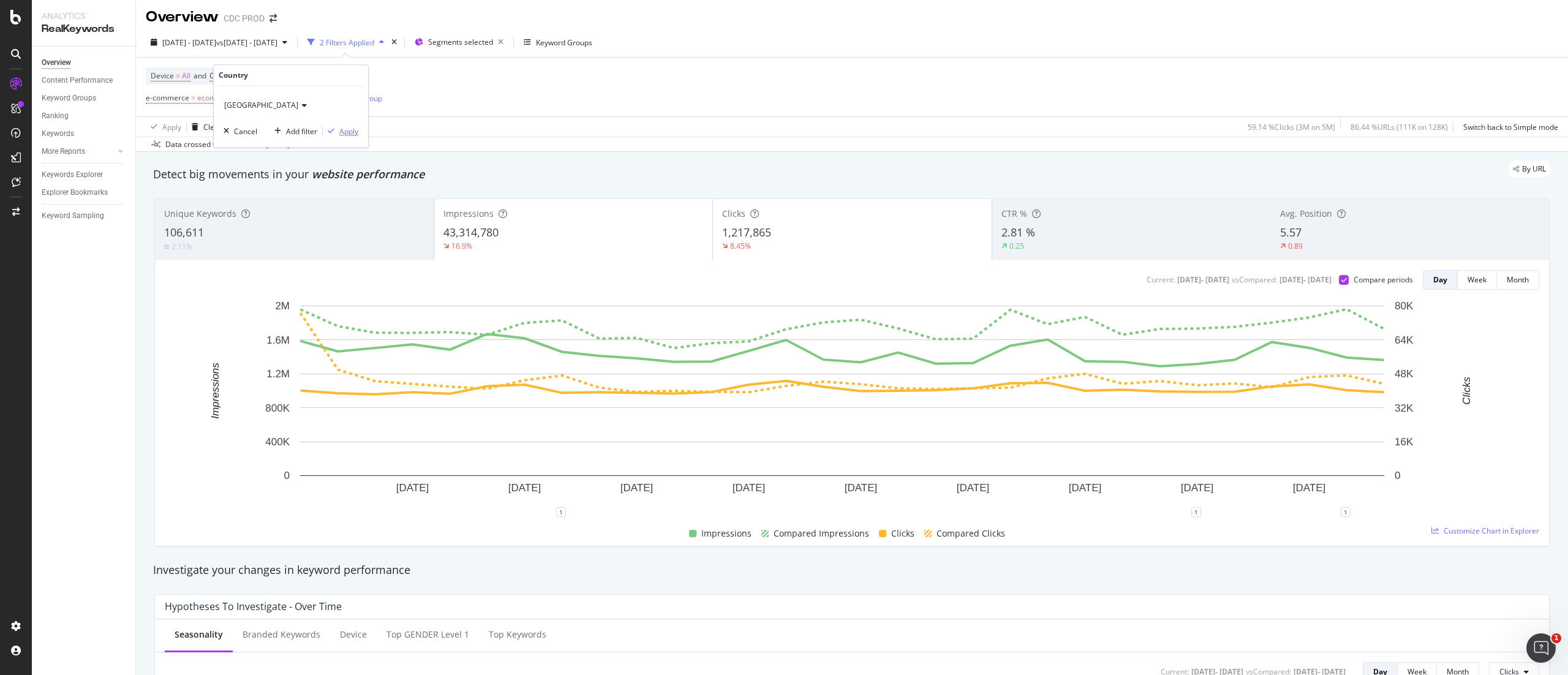
click at [351, 129] on div "Apply" at bounding box center [349, 131] width 19 height 11
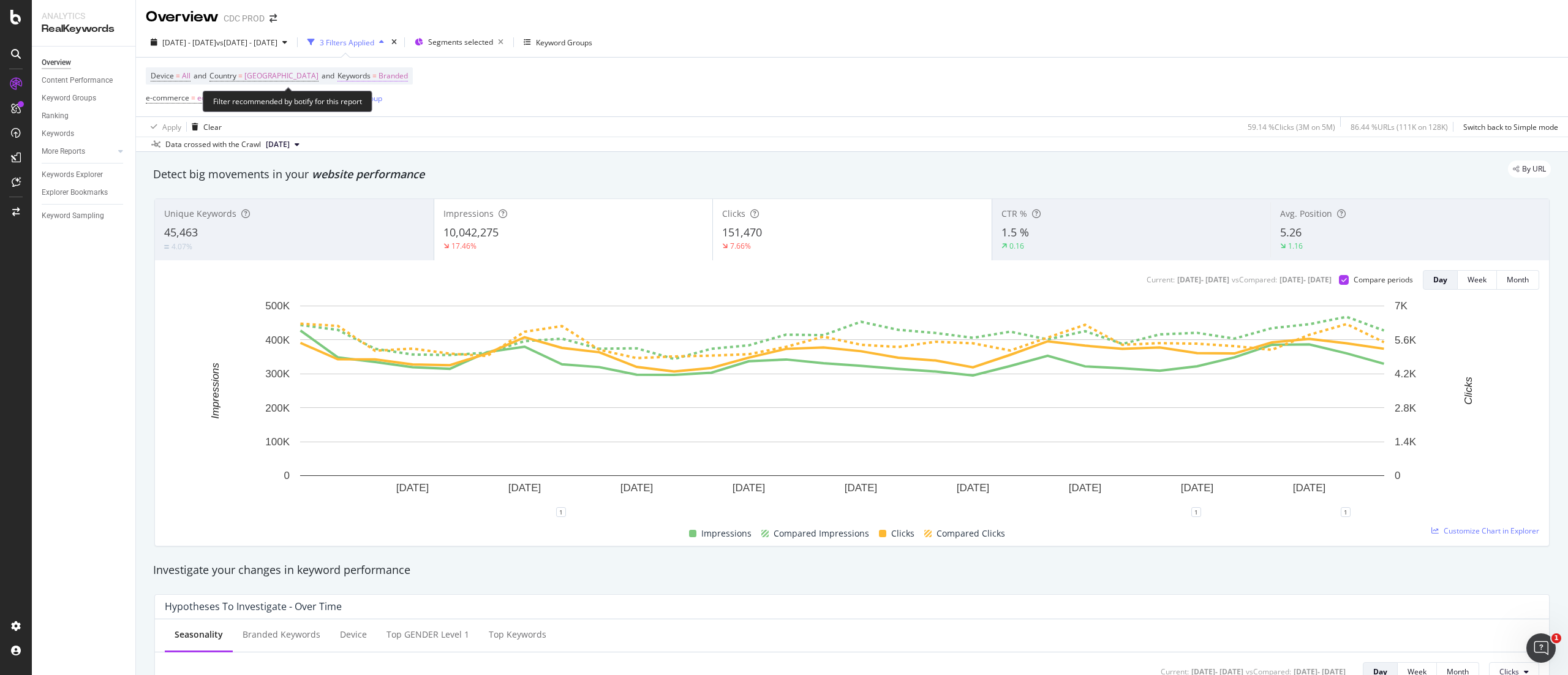
click at [408, 70] on span "Branded" at bounding box center [393, 76] width 29 height 17
click at [407, 104] on icon "button" at bounding box center [407, 105] width 5 height 7
click at [436, 130] on span "Non-Branded" at bounding box center [439, 130] width 125 height 11
click at [485, 131] on div "Apply" at bounding box center [491, 131] width 19 height 11
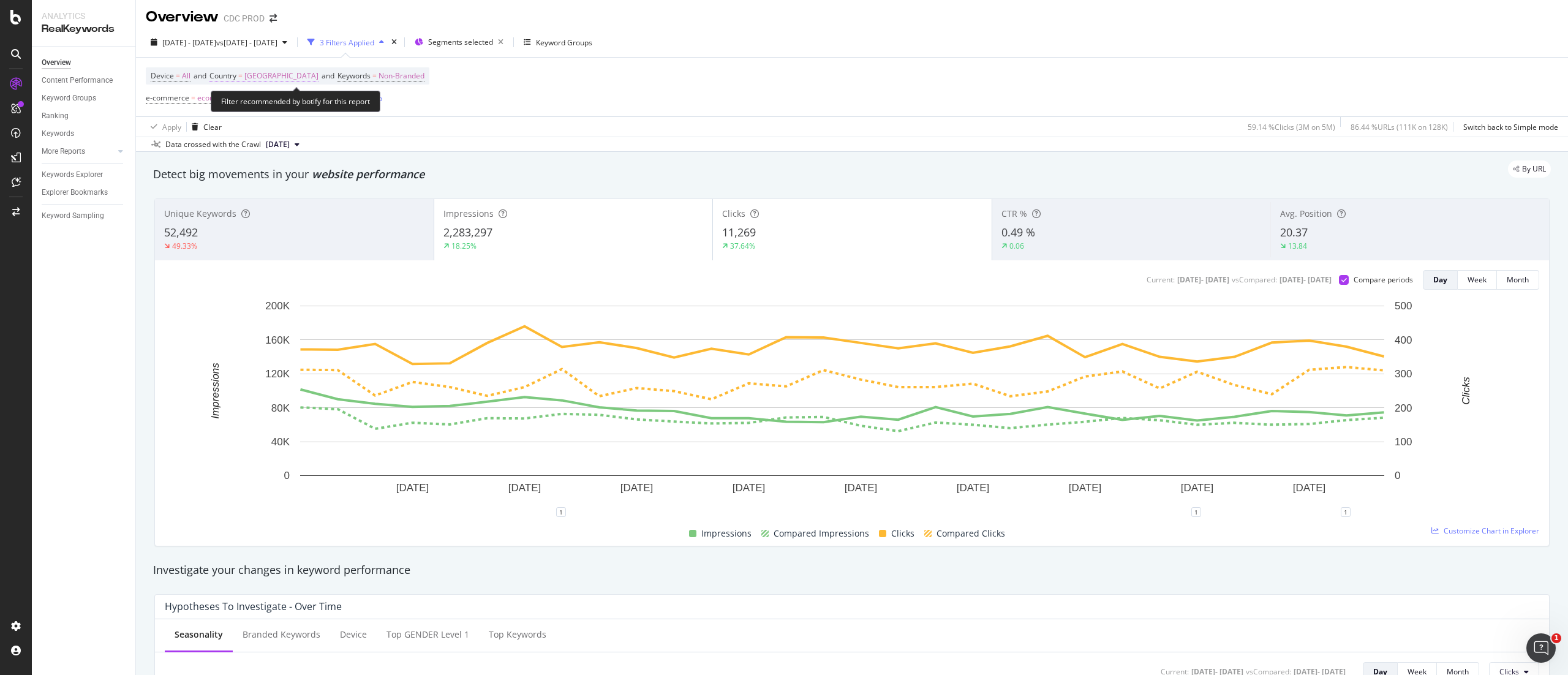
click at [305, 78] on span "[GEOGRAPHIC_DATA]" at bounding box center [281, 76] width 74 height 17
click at [275, 102] on span "[GEOGRAPHIC_DATA]" at bounding box center [261, 105] width 74 height 11
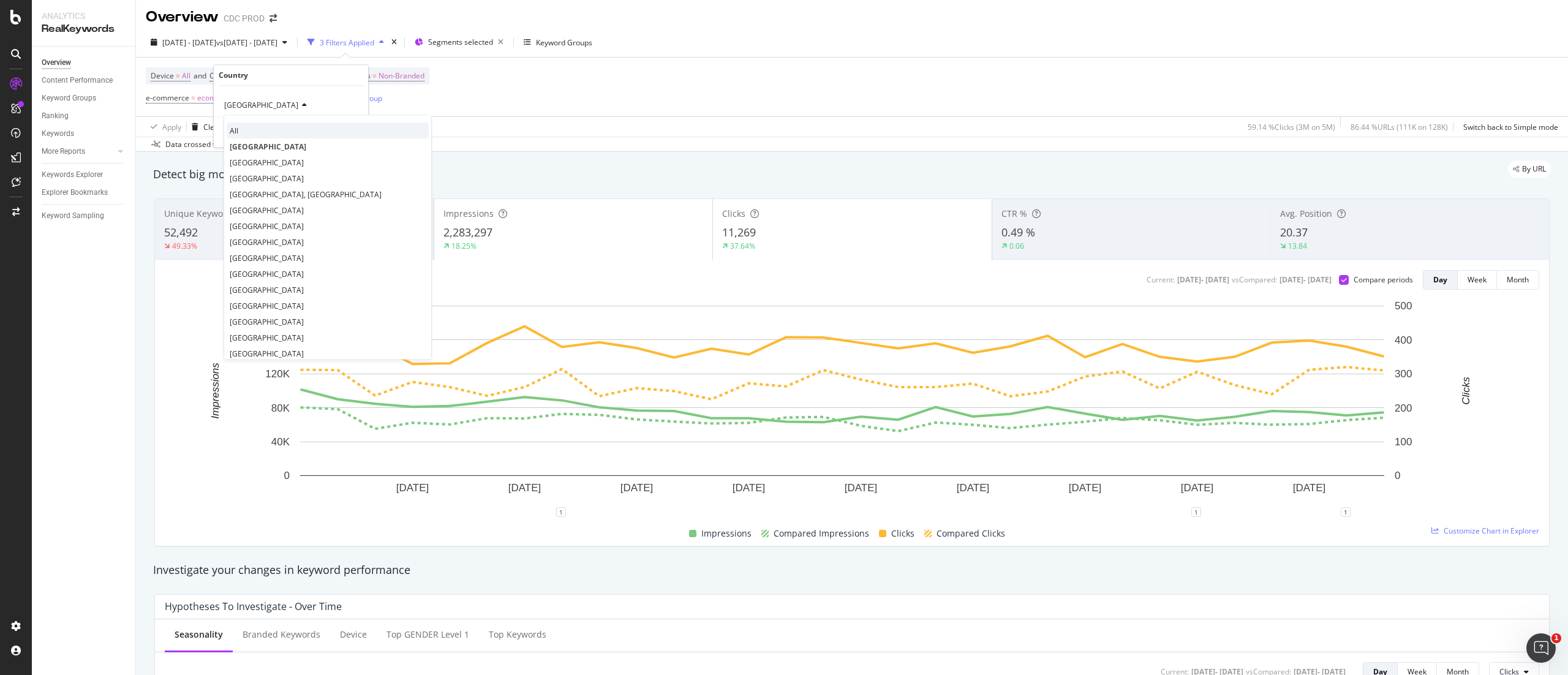
click at [271, 127] on div "All" at bounding box center [327, 130] width 202 height 16
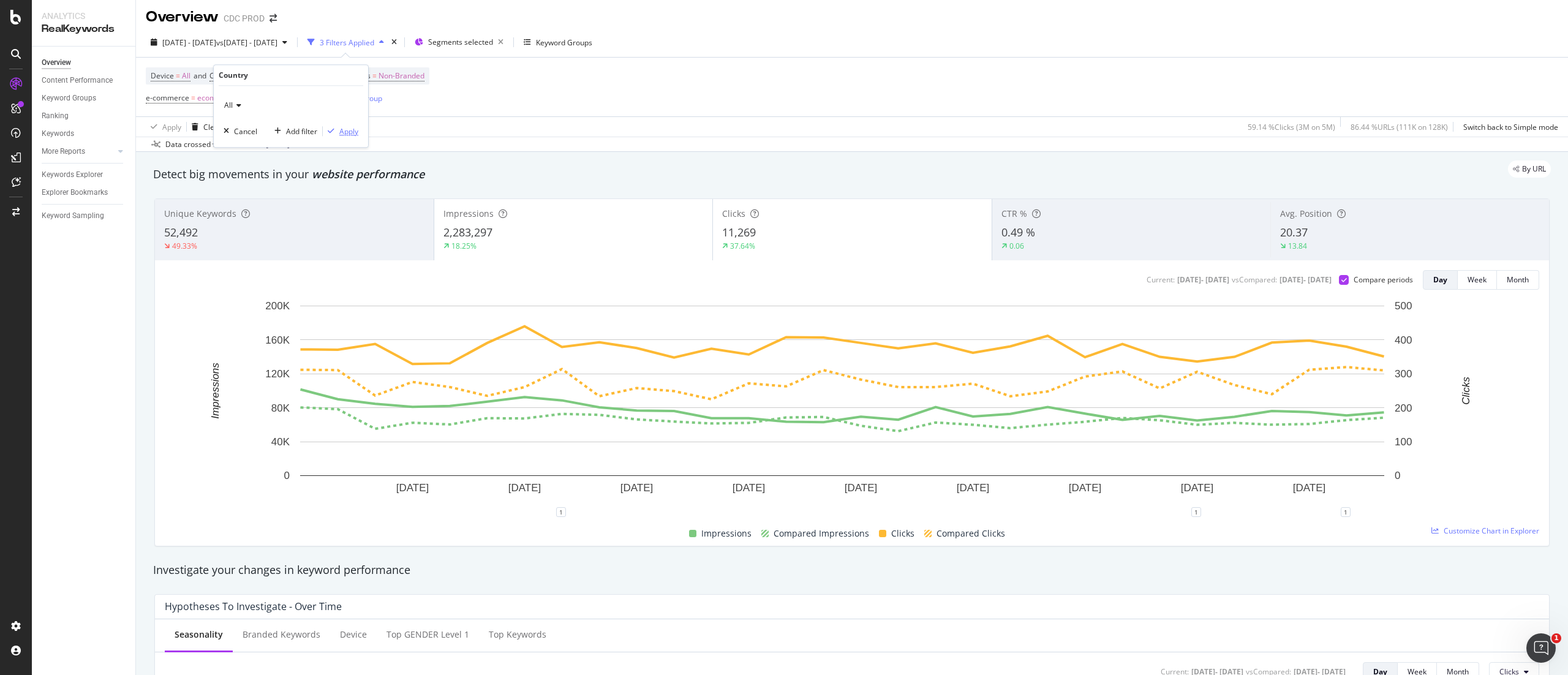
click at [350, 134] on div "Apply" at bounding box center [349, 131] width 19 height 11
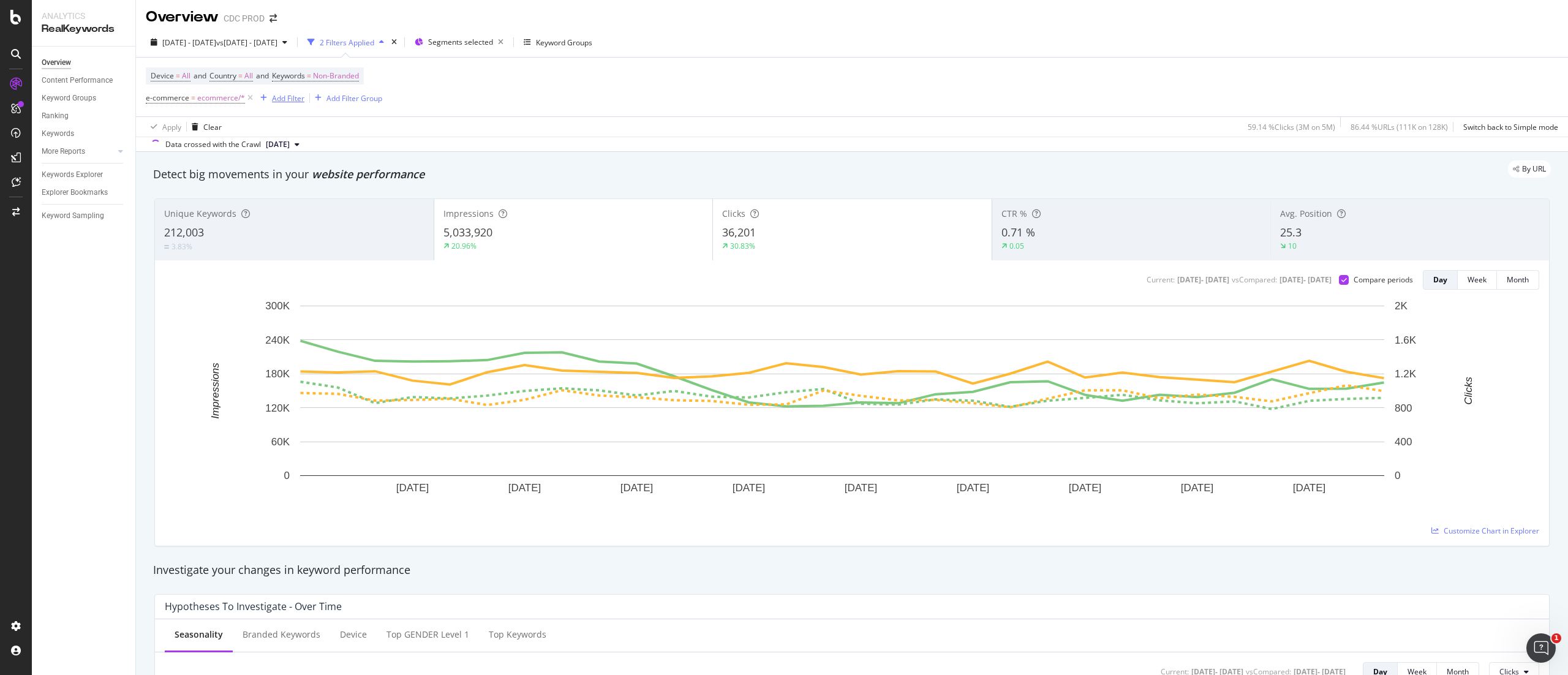
click at [278, 102] on div "Add Filter" at bounding box center [288, 98] width 33 height 11
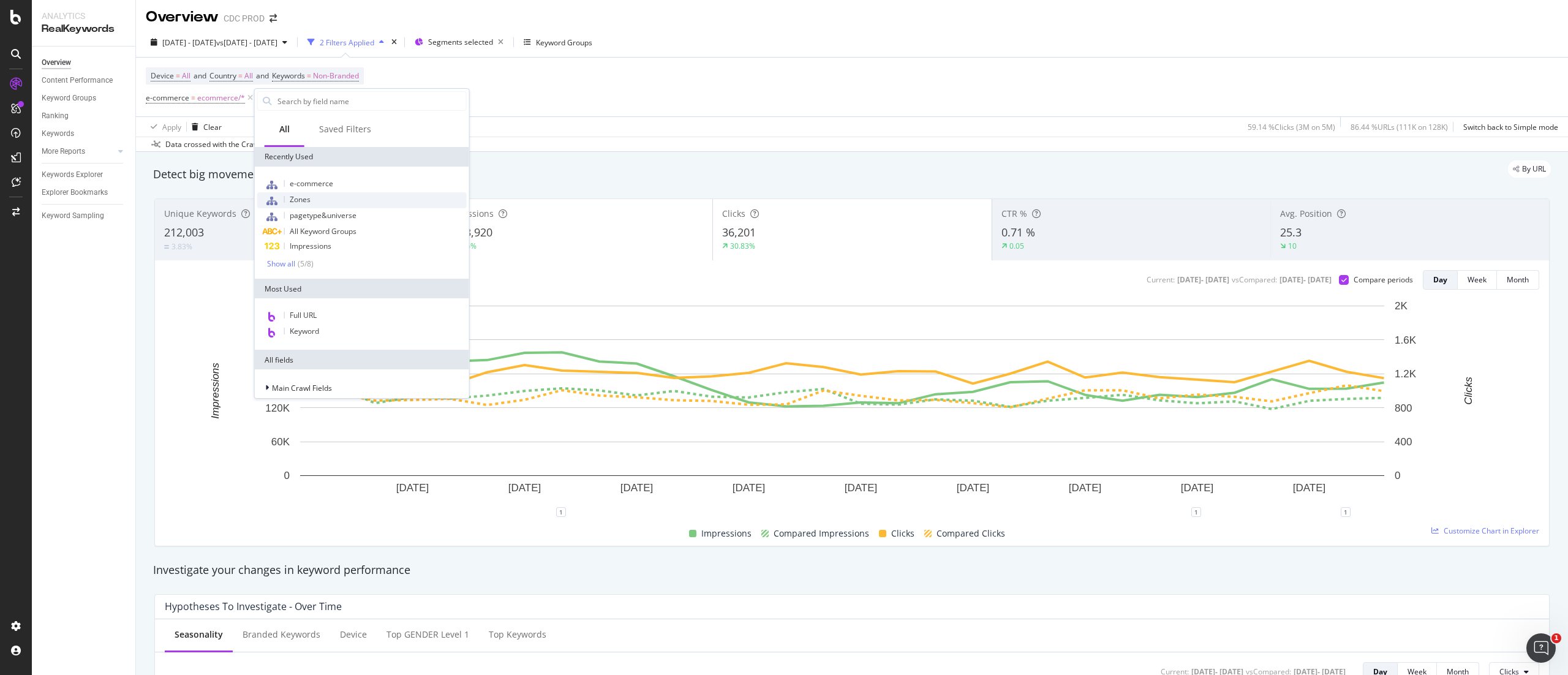
click at [329, 197] on div "Zones" at bounding box center [362, 200] width 210 height 16
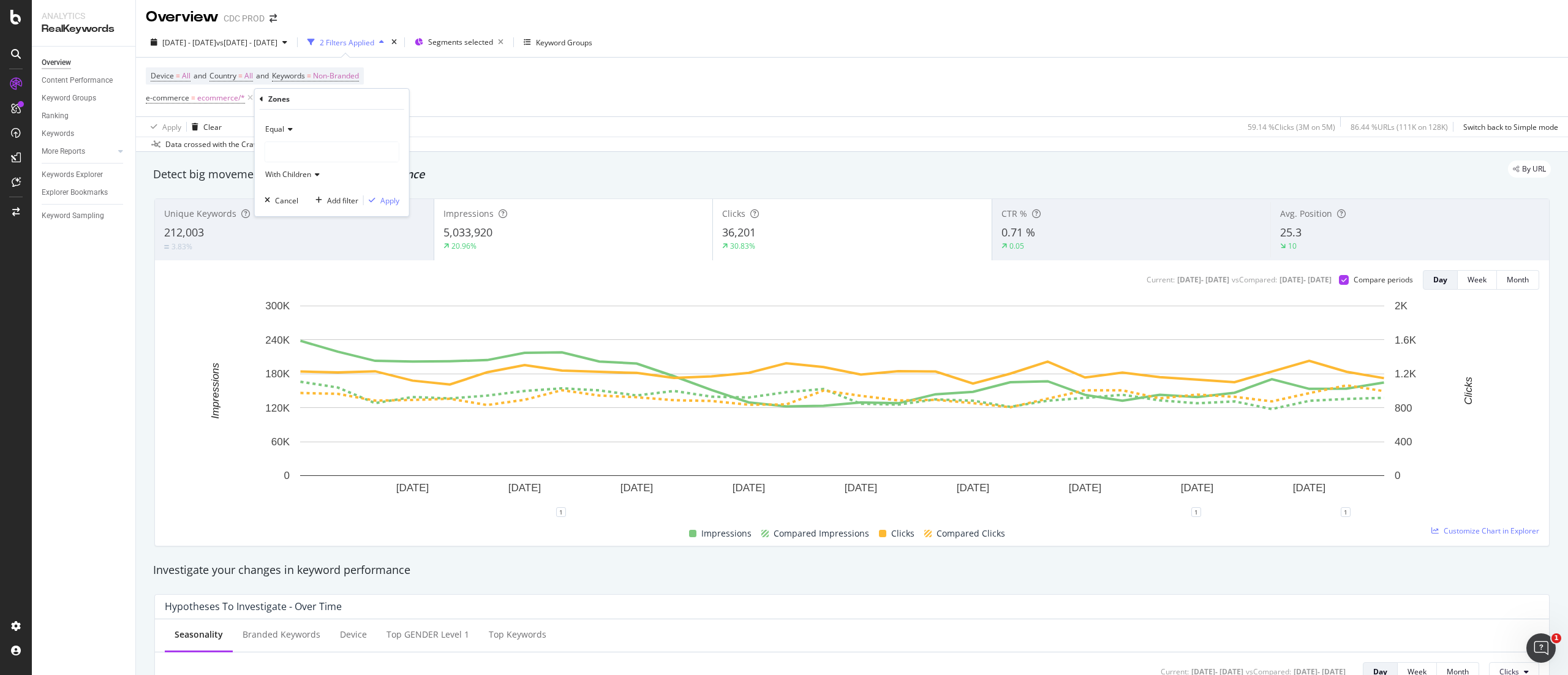
click at [301, 134] on div "Equal" at bounding box center [332, 130] width 135 height 20
click at [305, 151] on div "Equal" at bounding box center [333, 155] width 131 height 16
click at [273, 132] on span "Equal" at bounding box center [274, 129] width 19 height 11
click at [282, 152] on span "Equal" at bounding box center [281, 155] width 21 height 11
click at [288, 156] on div at bounding box center [332, 152] width 133 height 20
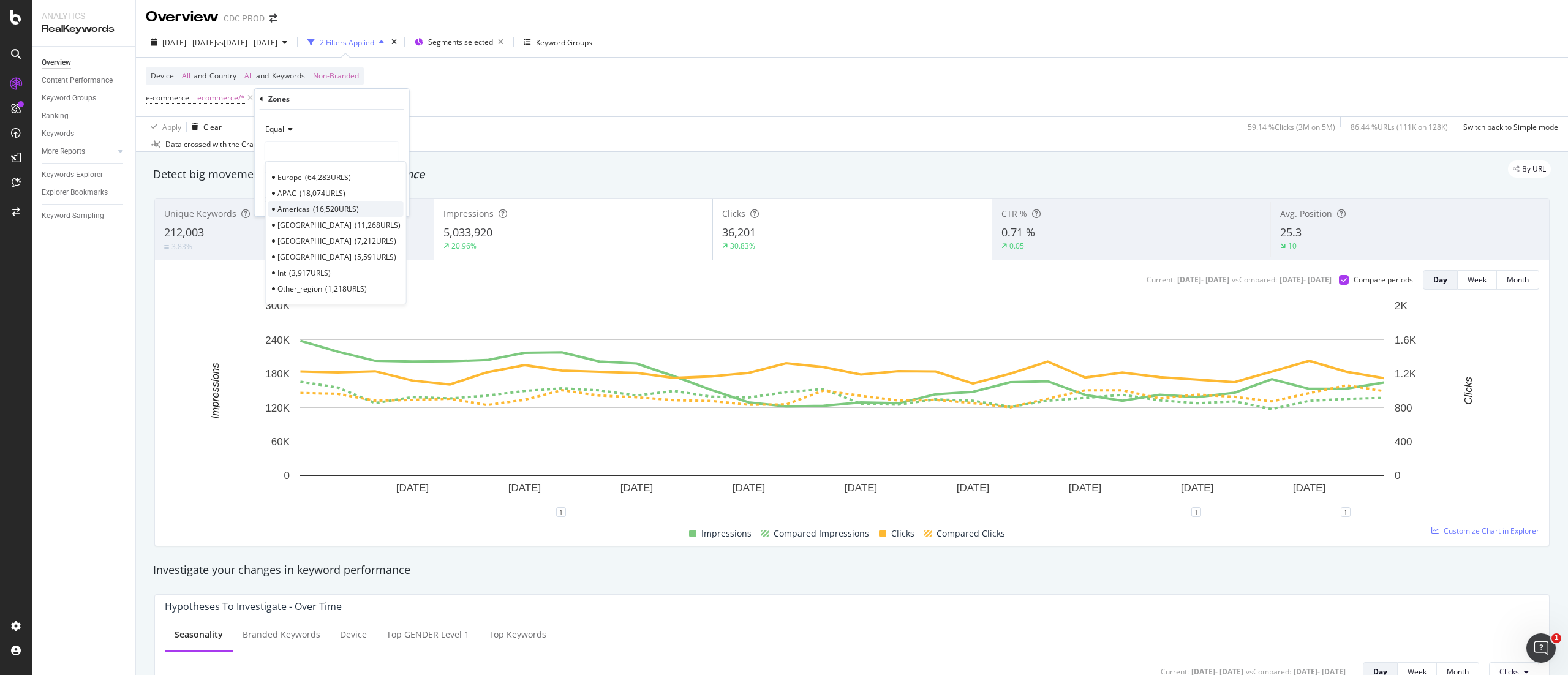
click at [331, 208] on span "16,520 URLS" at bounding box center [336, 209] width 46 height 11
click at [376, 201] on div "button" at bounding box center [371, 200] width 16 height 7
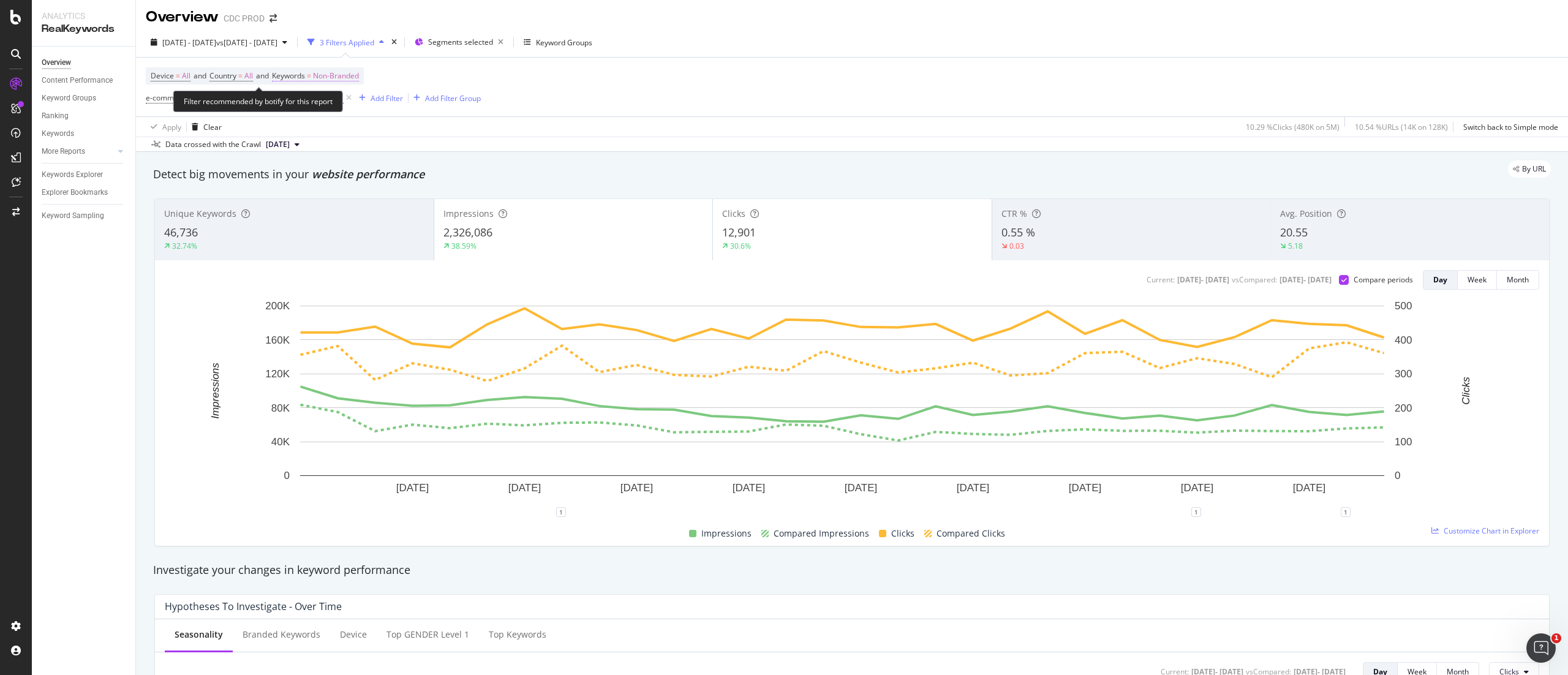
click at [348, 79] on span "Non-Branded" at bounding box center [336, 76] width 46 height 17
click at [331, 104] on span "Non-Branded" at bounding box center [315, 105] width 51 height 11
click at [350, 155] on div "Branded" at bounding box center [363, 147] width 145 height 18
click at [407, 136] on div "Apply" at bounding box center [414, 131] width 19 height 11
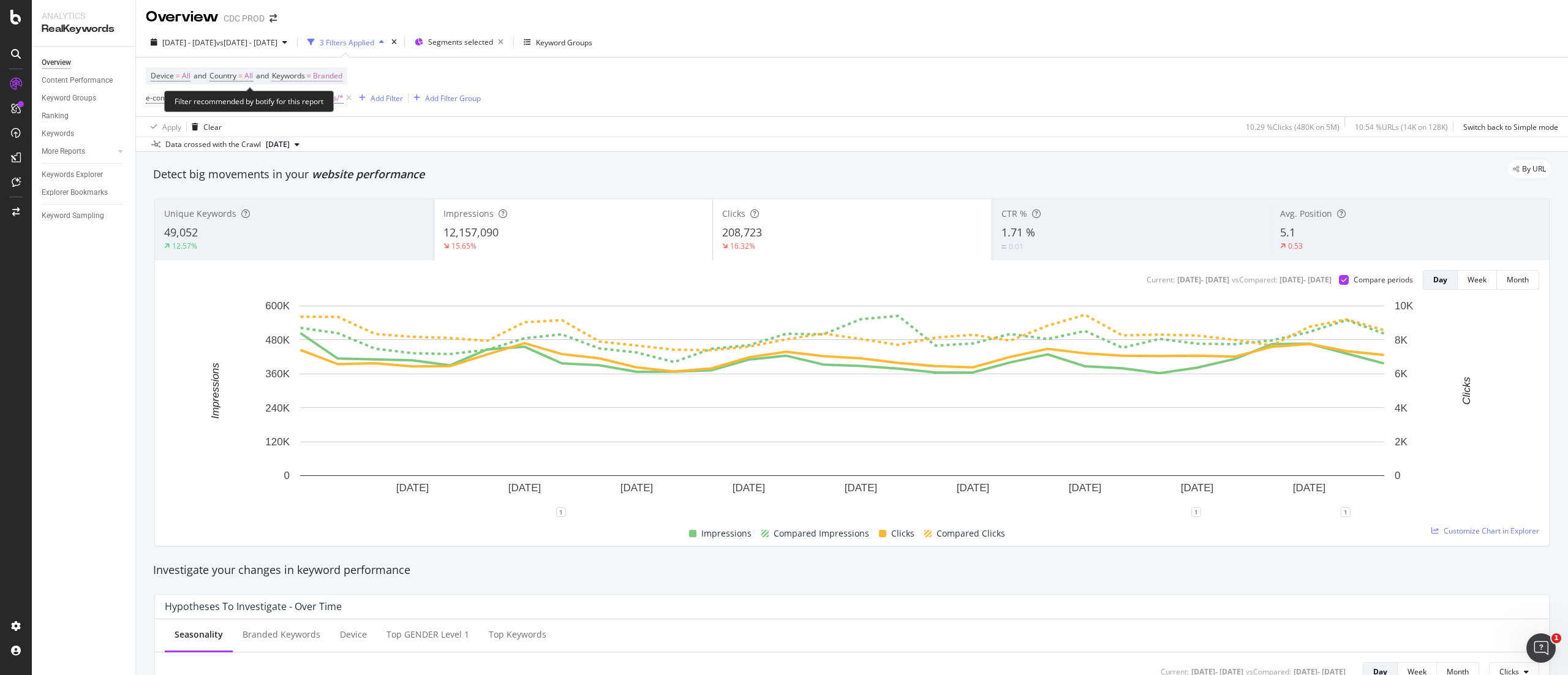
click at [329, 78] on span "Branded" at bounding box center [327, 76] width 29 height 17
click at [345, 102] on div "Branded" at bounding box center [357, 106] width 135 height 20
click at [303, 108] on span "Branded" at bounding box center [307, 105] width 34 height 11
click at [359, 199] on span "All" at bounding box center [363, 202] width 125 height 11
click at [407, 131] on div "Apply" at bounding box center [414, 131] width 19 height 11
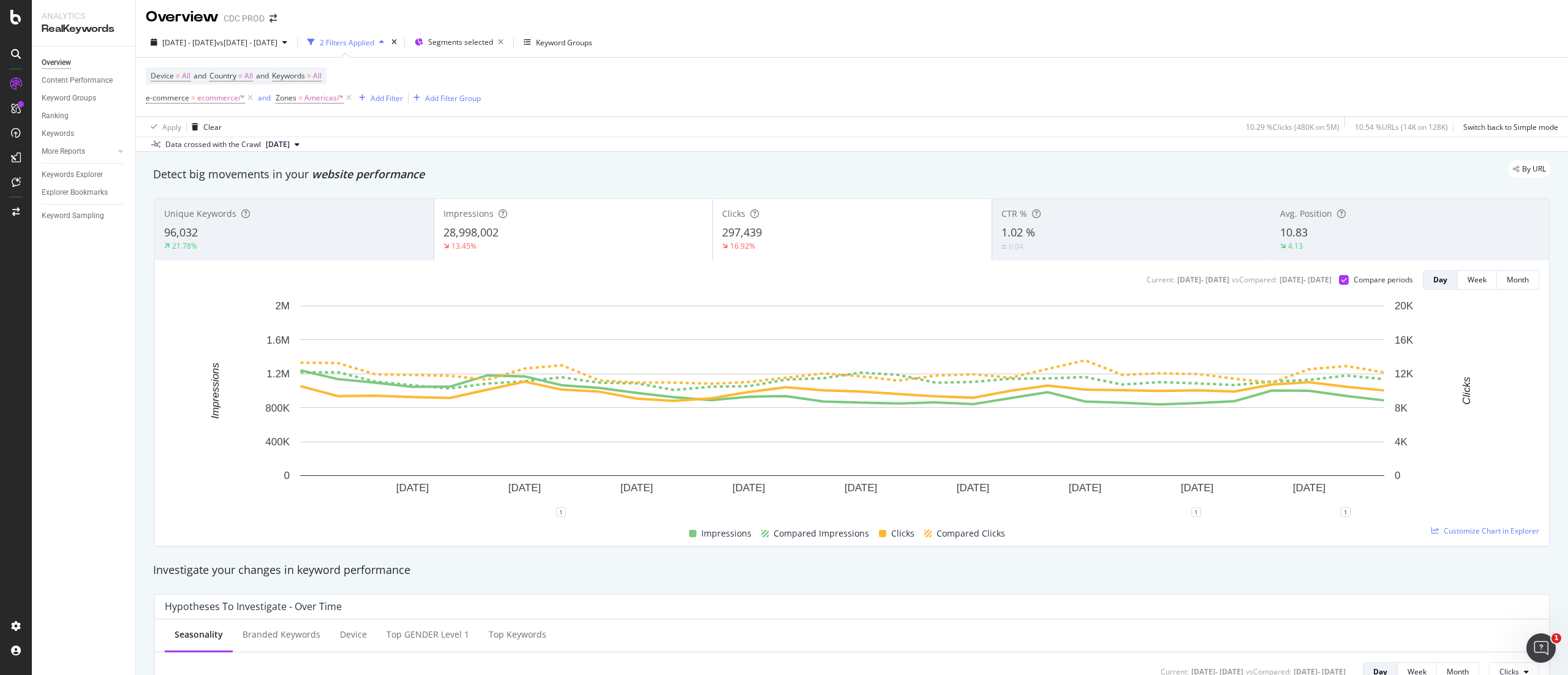
click at [621, 142] on div "Data crossed with the Crawl [DATE]" at bounding box center [852, 144] width 1432 height 15
click at [253, 79] on span "All" at bounding box center [249, 76] width 9 height 17
click at [259, 114] on div "All" at bounding box center [291, 106] width 135 height 20
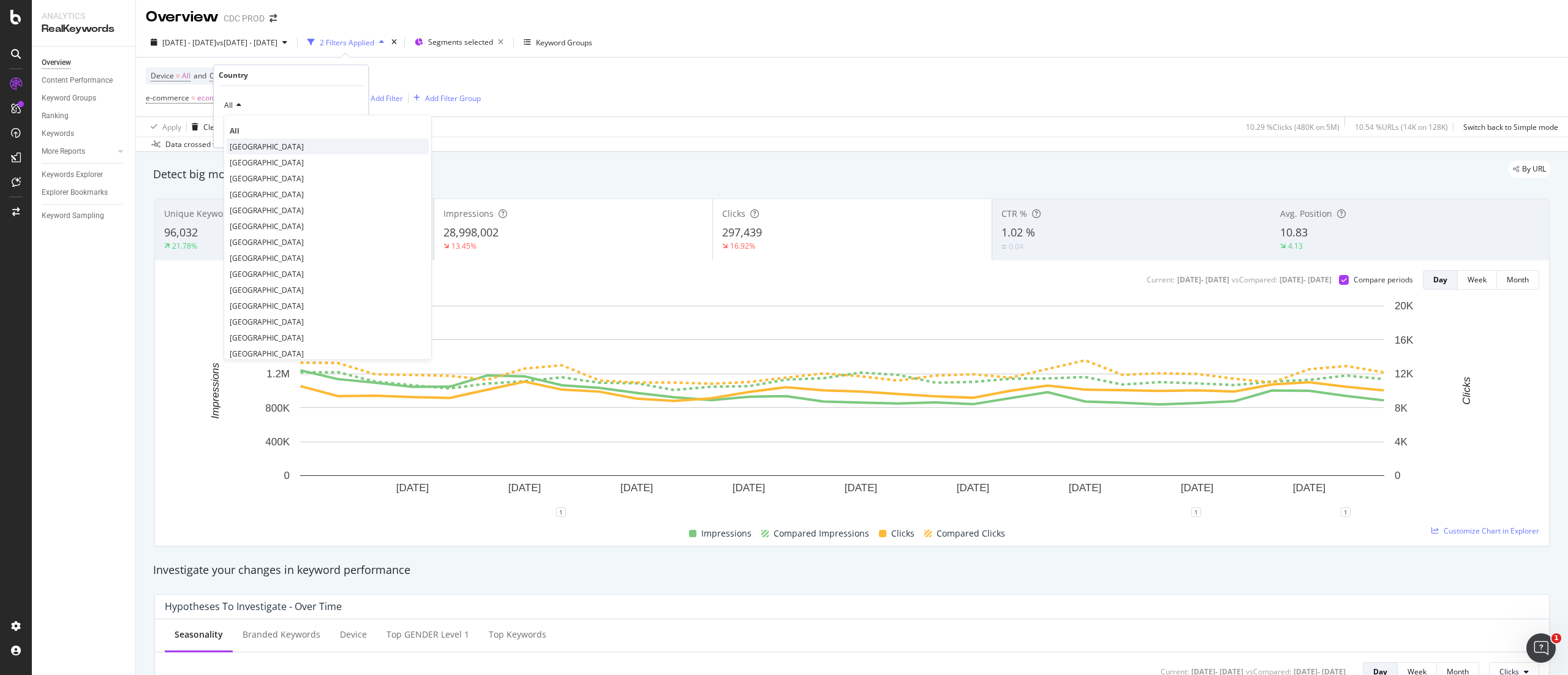
click at [296, 147] on span "[GEOGRAPHIC_DATA]" at bounding box center [266, 147] width 74 height 11
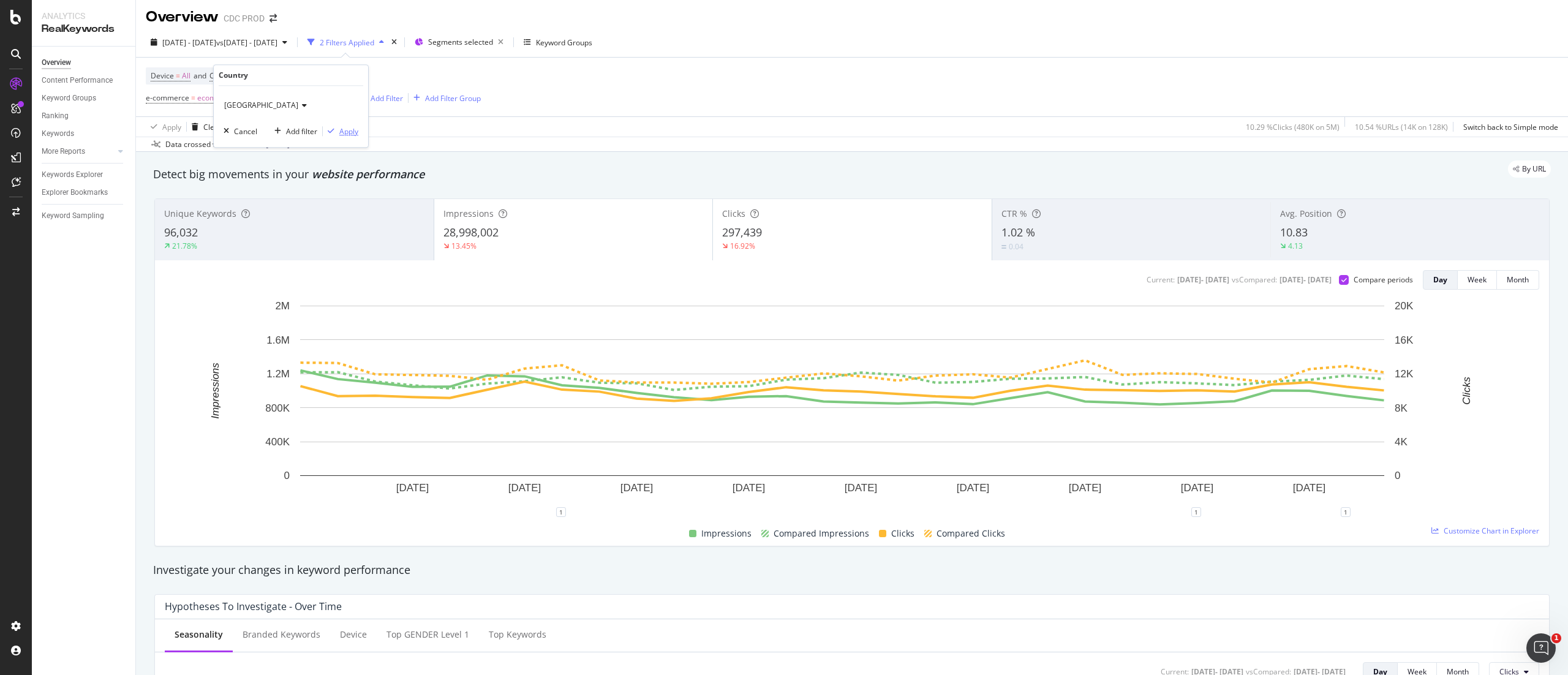
click at [349, 132] on div "Apply" at bounding box center [349, 131] width 19 height 11
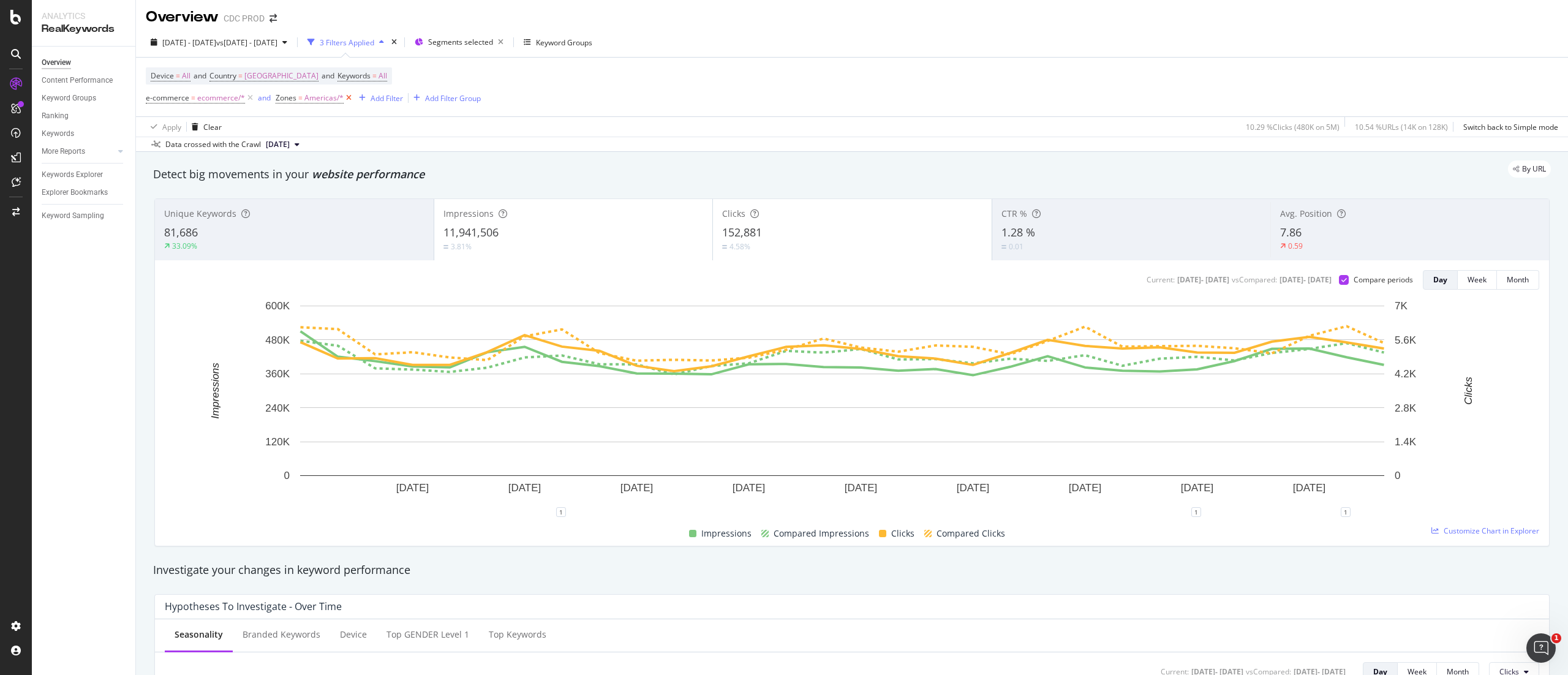
click at [349, 104] on icon at bounding box center [349, 98] width 11 height 12
click at [349, 100] on icon at bounding box center [349, 98] width 11 height 12
